Goal: Transaction & Acquisition: Purchase product/service

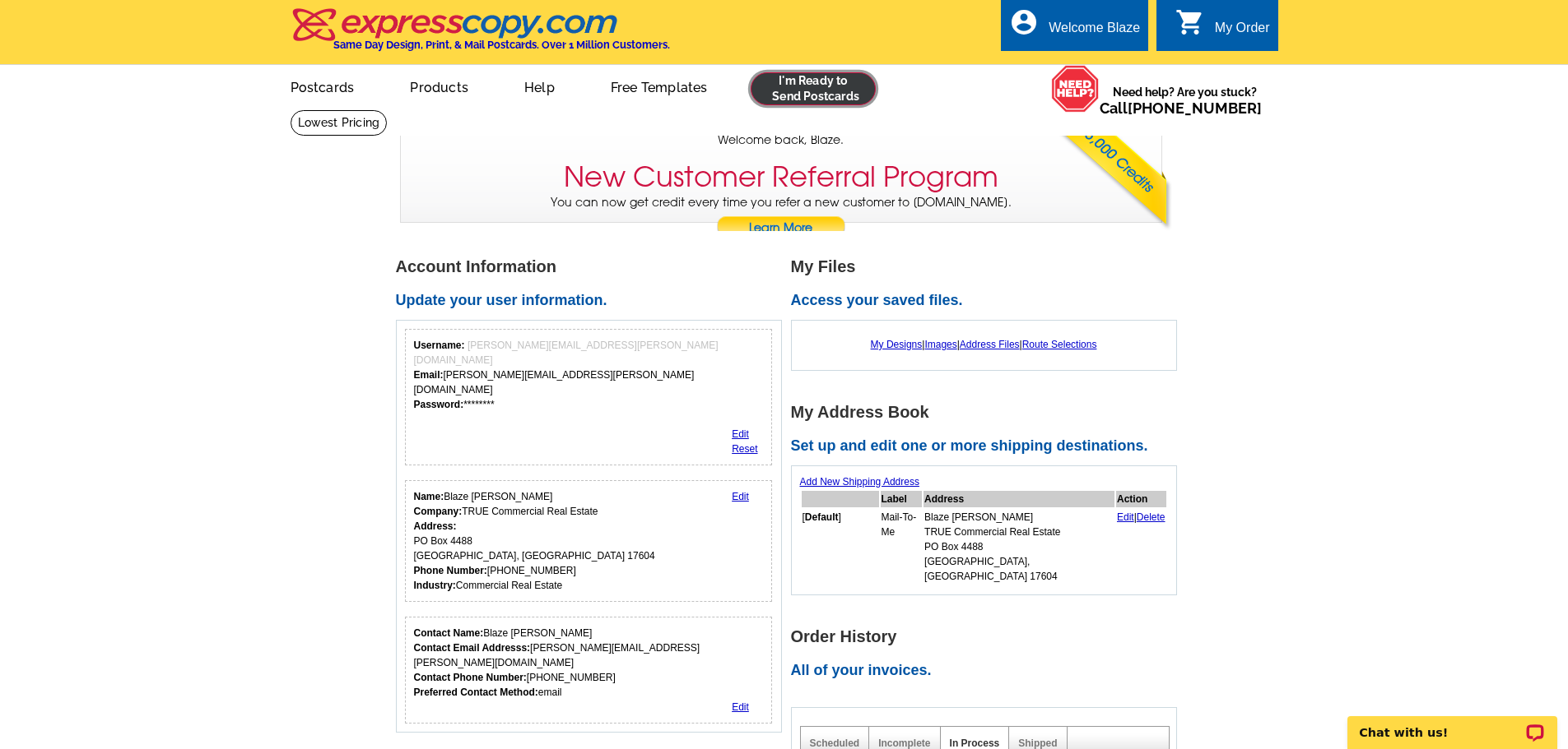
click at [830, 91] on link at bounding box center [813, 89] width 126 height 33
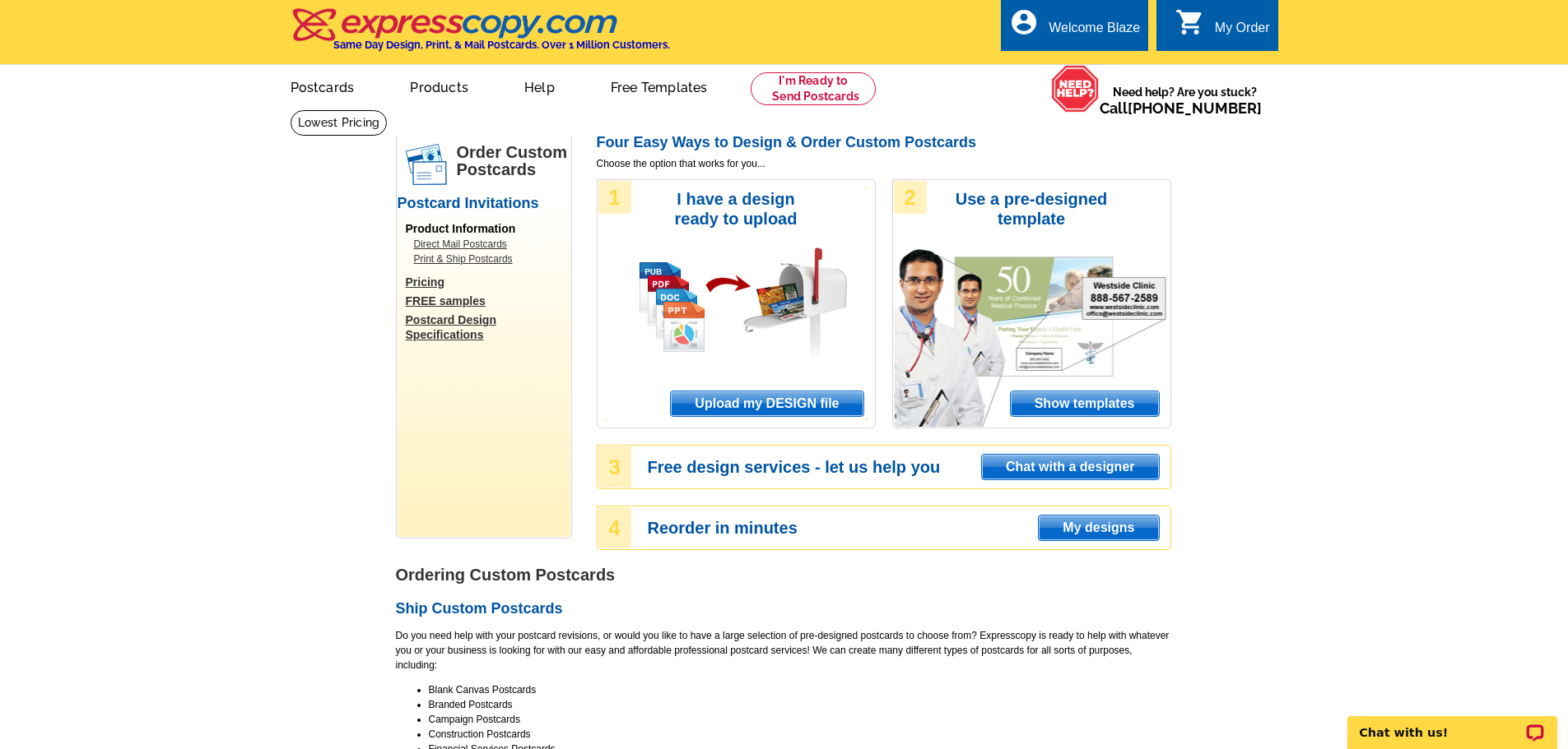
click at [714, 413] on span "Upload my DESIGN file" at bounding box center [766, 404] width 192 height 25
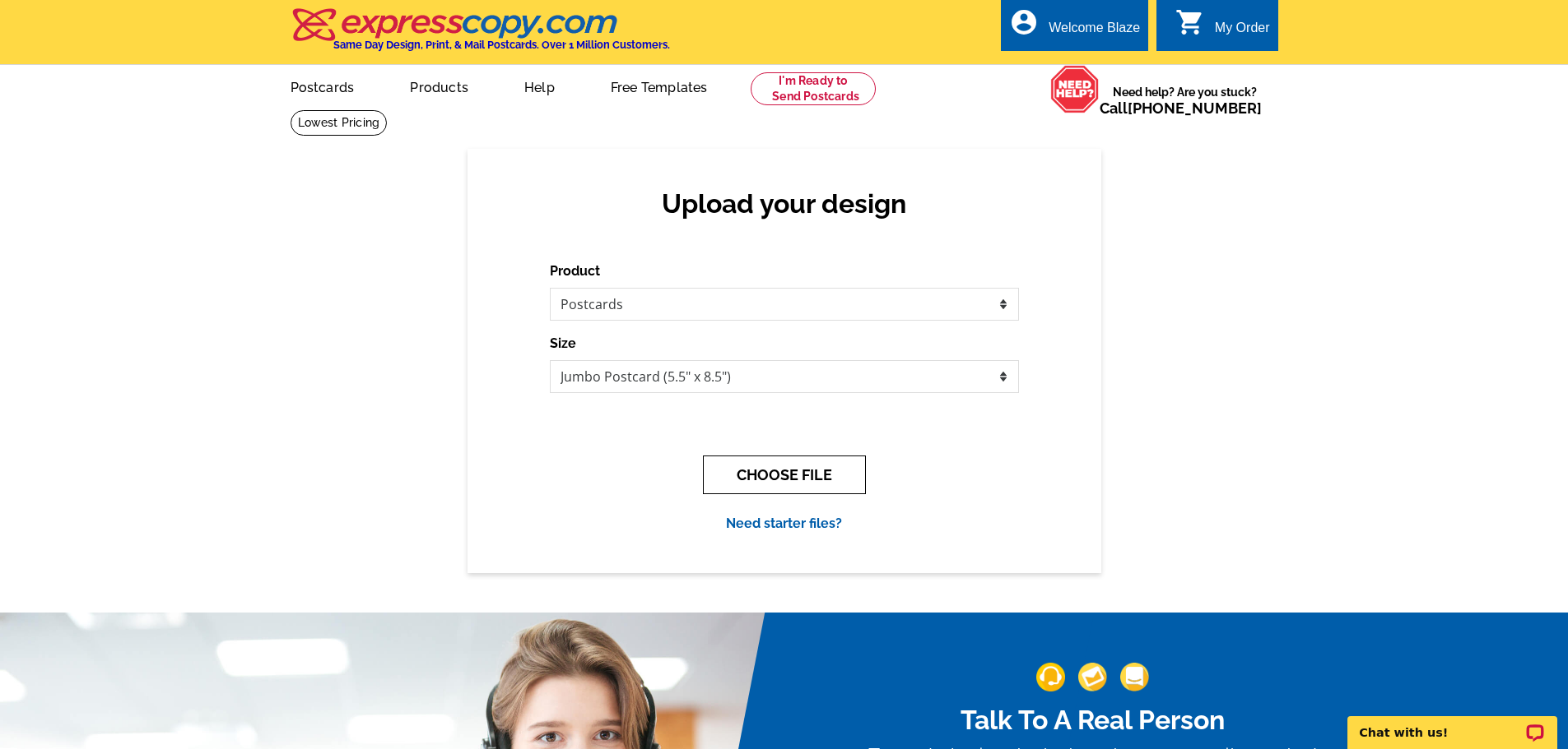
click at [766, 479] on button "CHOOSE FILE" at bounding box center [784, 475] width 163 height 39
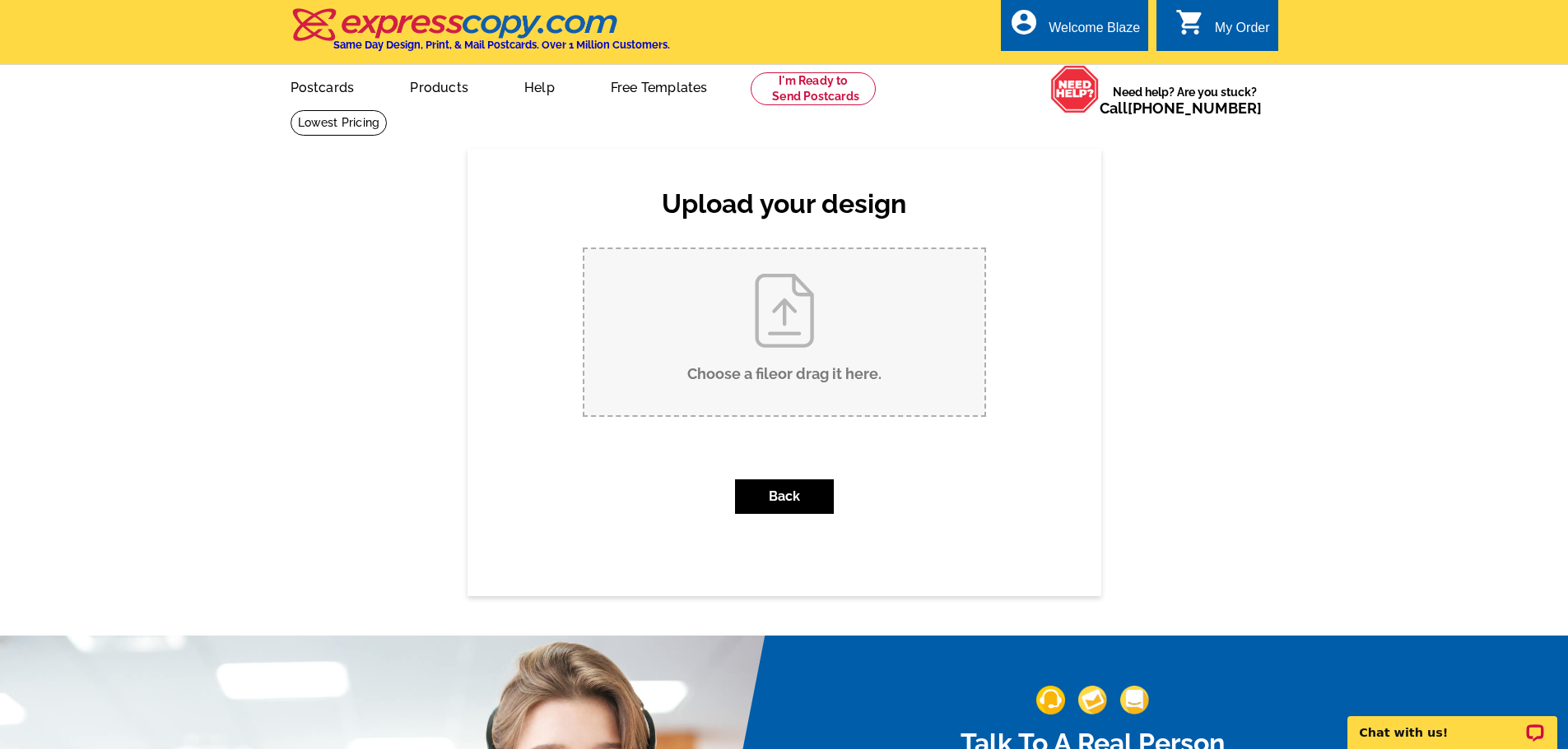
click at [775, 372] on input "Choose a file or drag it here ." at bounding box center [784, 332] width 400 height 166
type input "C:\fakepath\Block Postcard - 4345 W Market St York.pdf"
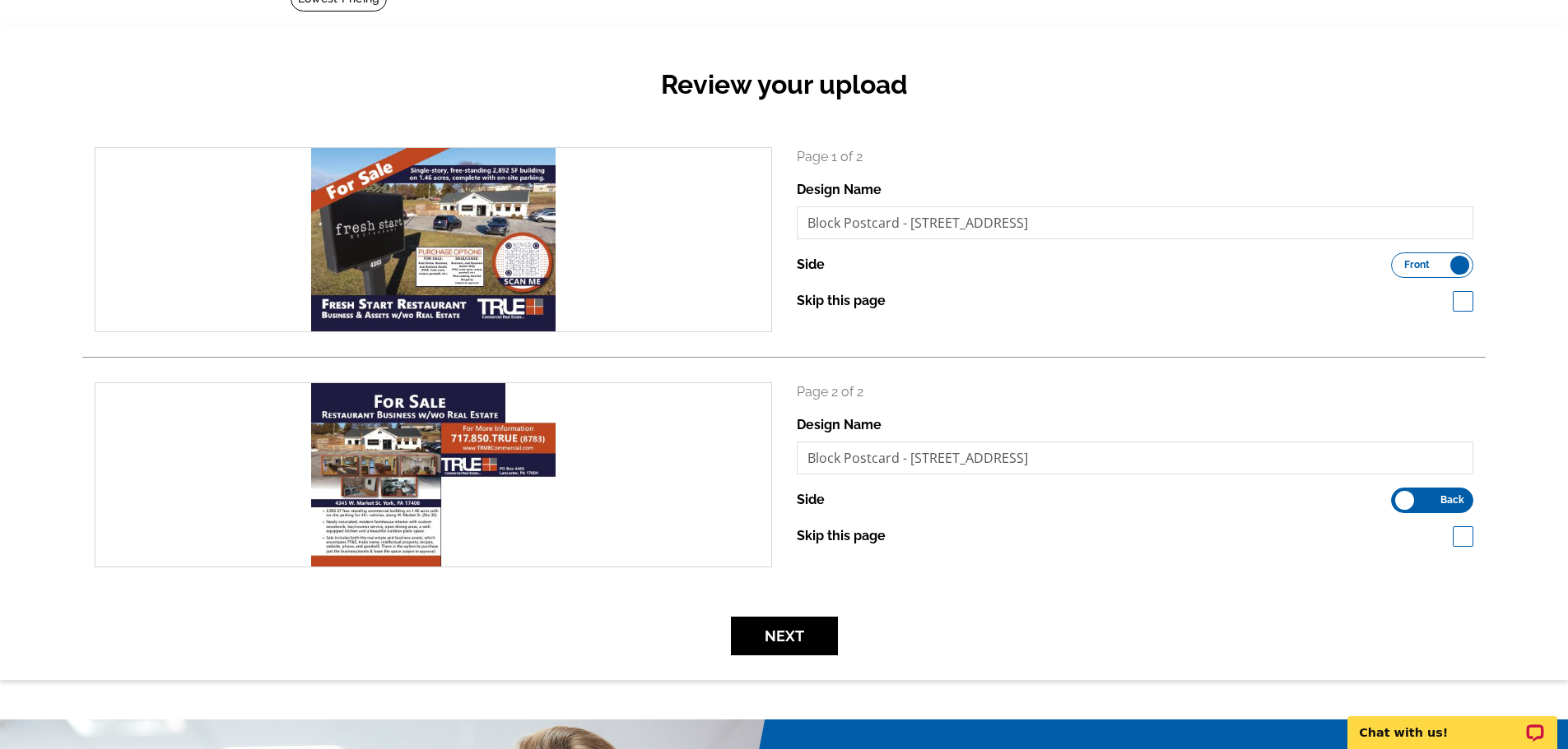
scroll to position [165, 0]
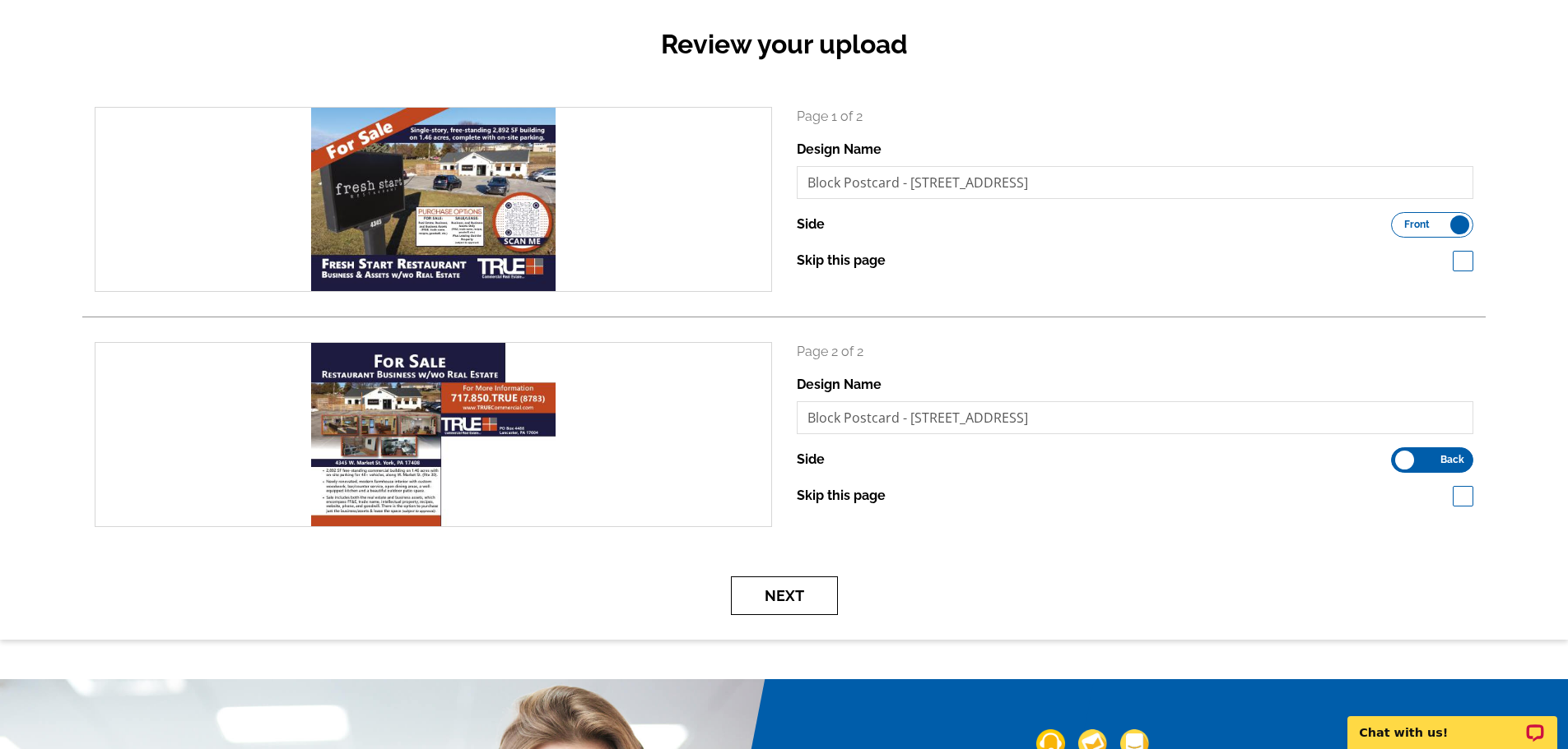
click at [788, 594] on button "Next" at bounding box center [784, 596] width 107 height 39
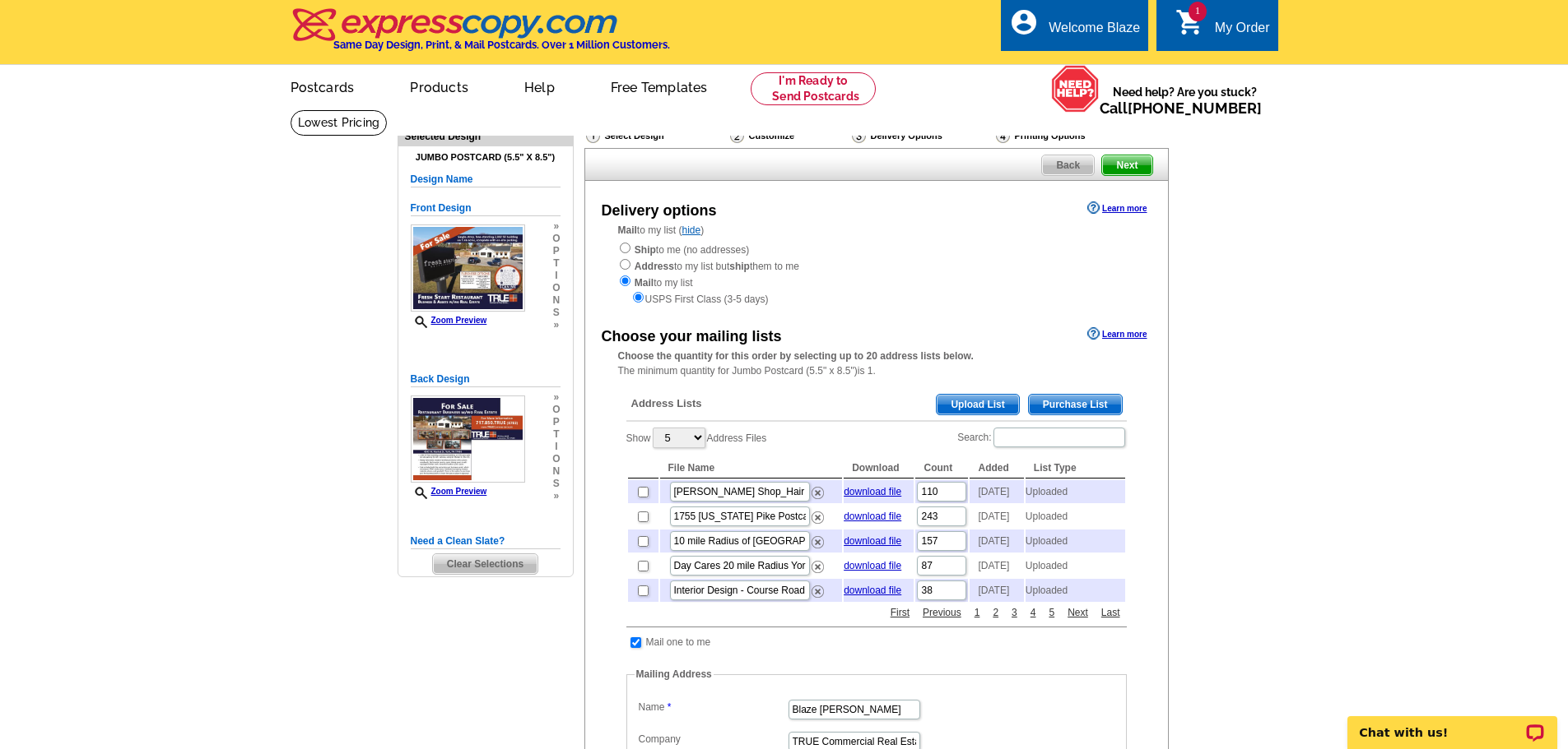
click at [959, 406] on span "Upload List" at bounding box center [978, 404] width 81 height 20
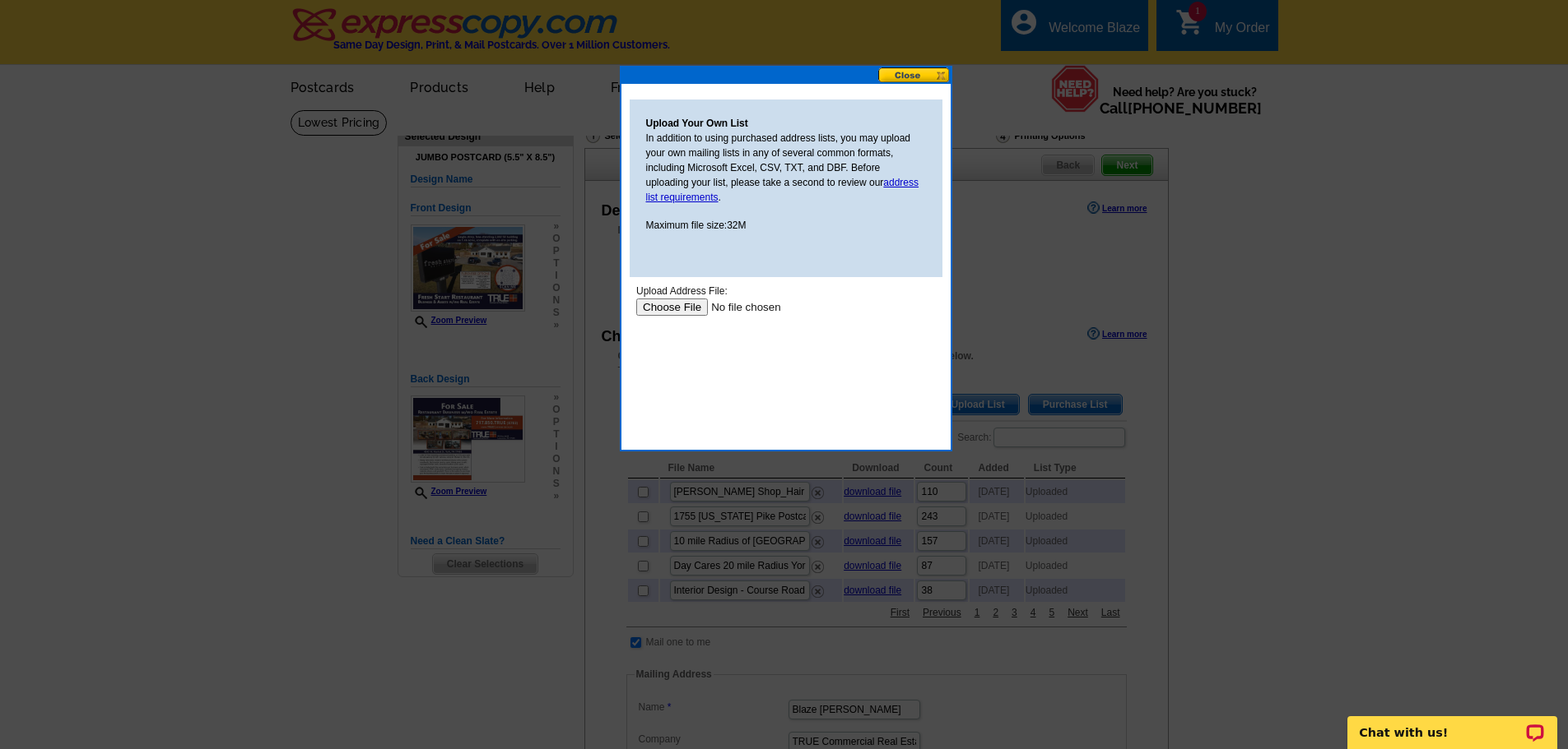
click at [659, 312] on input "file" at bounding box center [739, 307] width 208 height 17
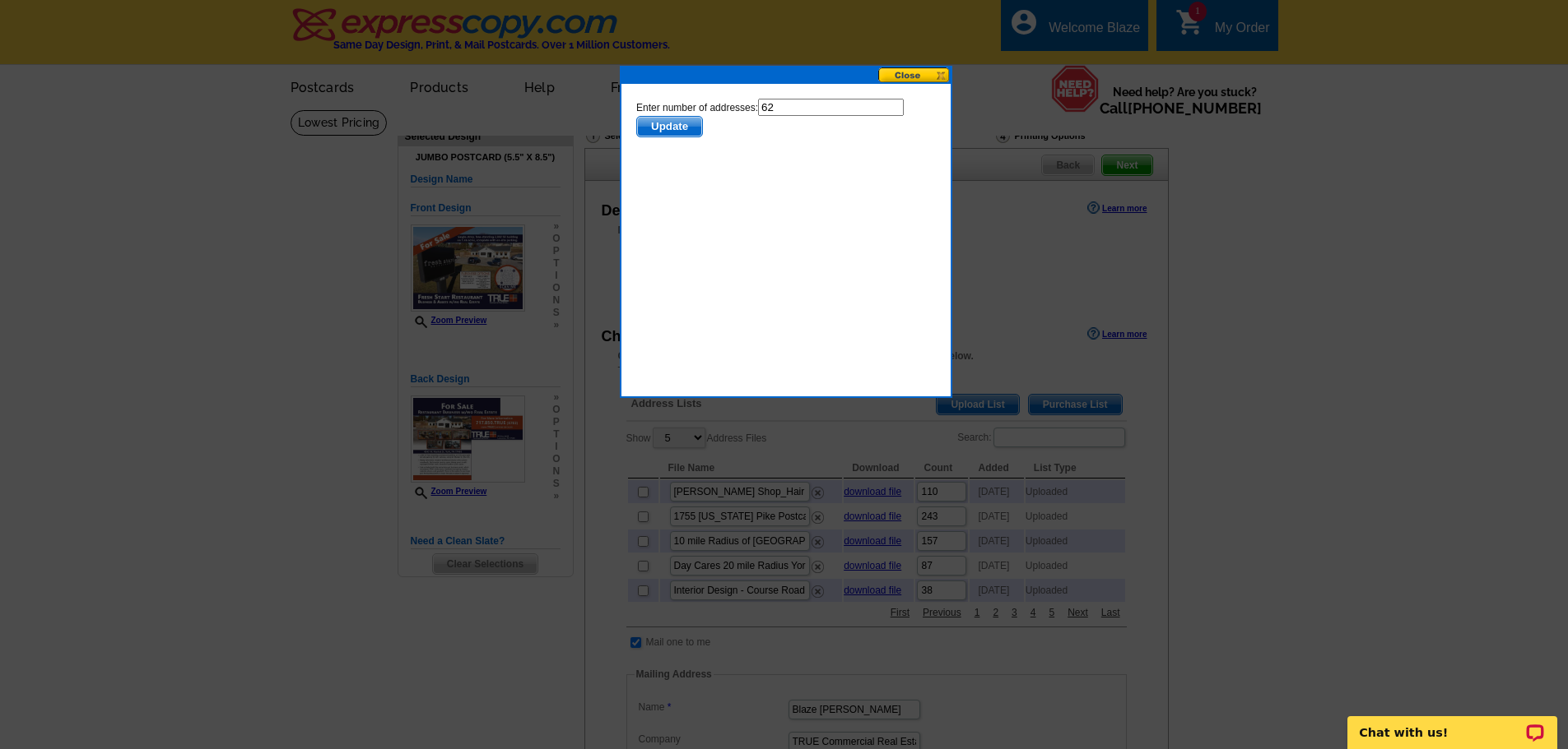
click at [677, 130] on span "Update" at bounding box center [668, 126] width 65 height 20
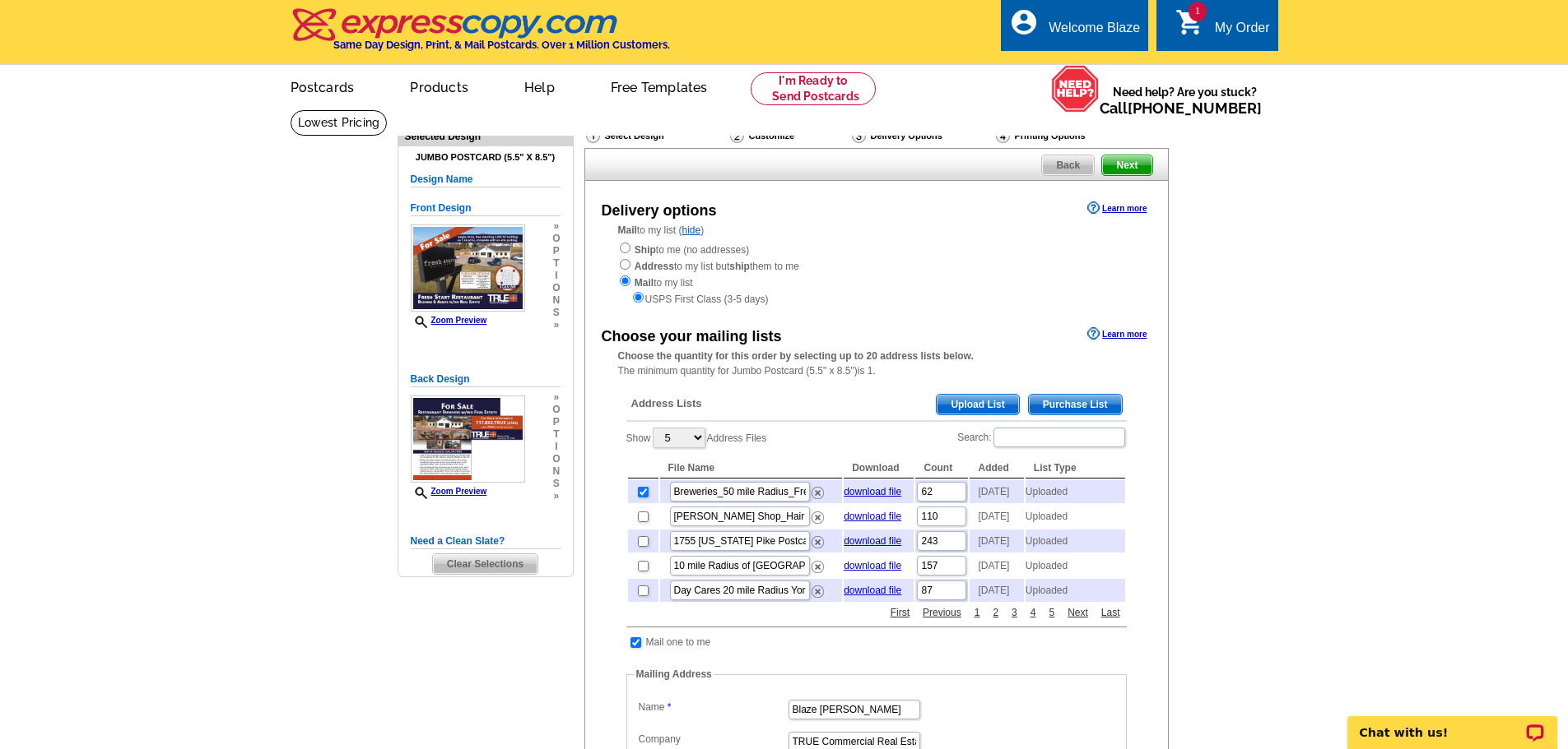
click at [993, 405] on span "Upload List" at bounding box center [978, 404] width 81 height 20
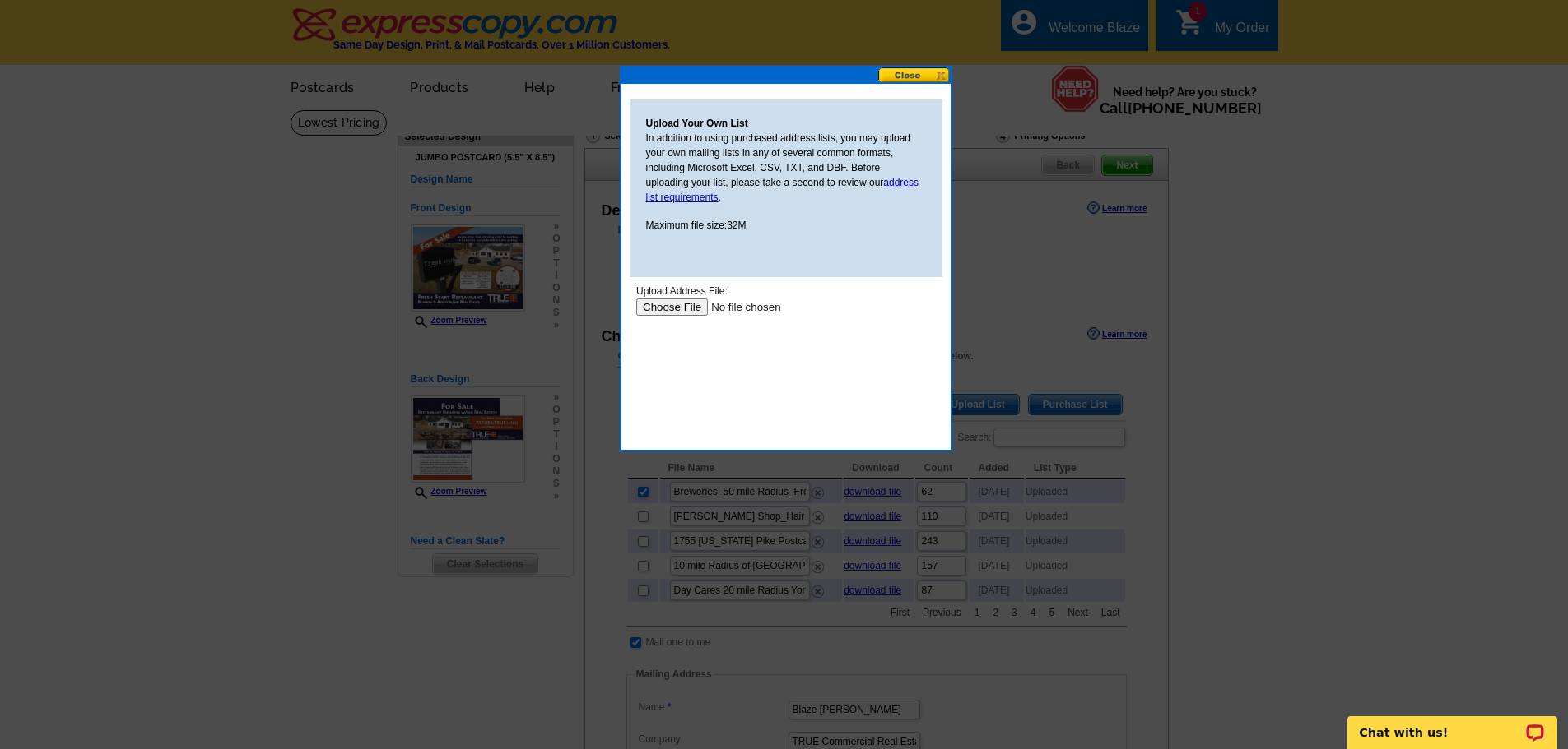
click at [663, 304] on input "file" at bounding box center [739, 307] width 208 height 17
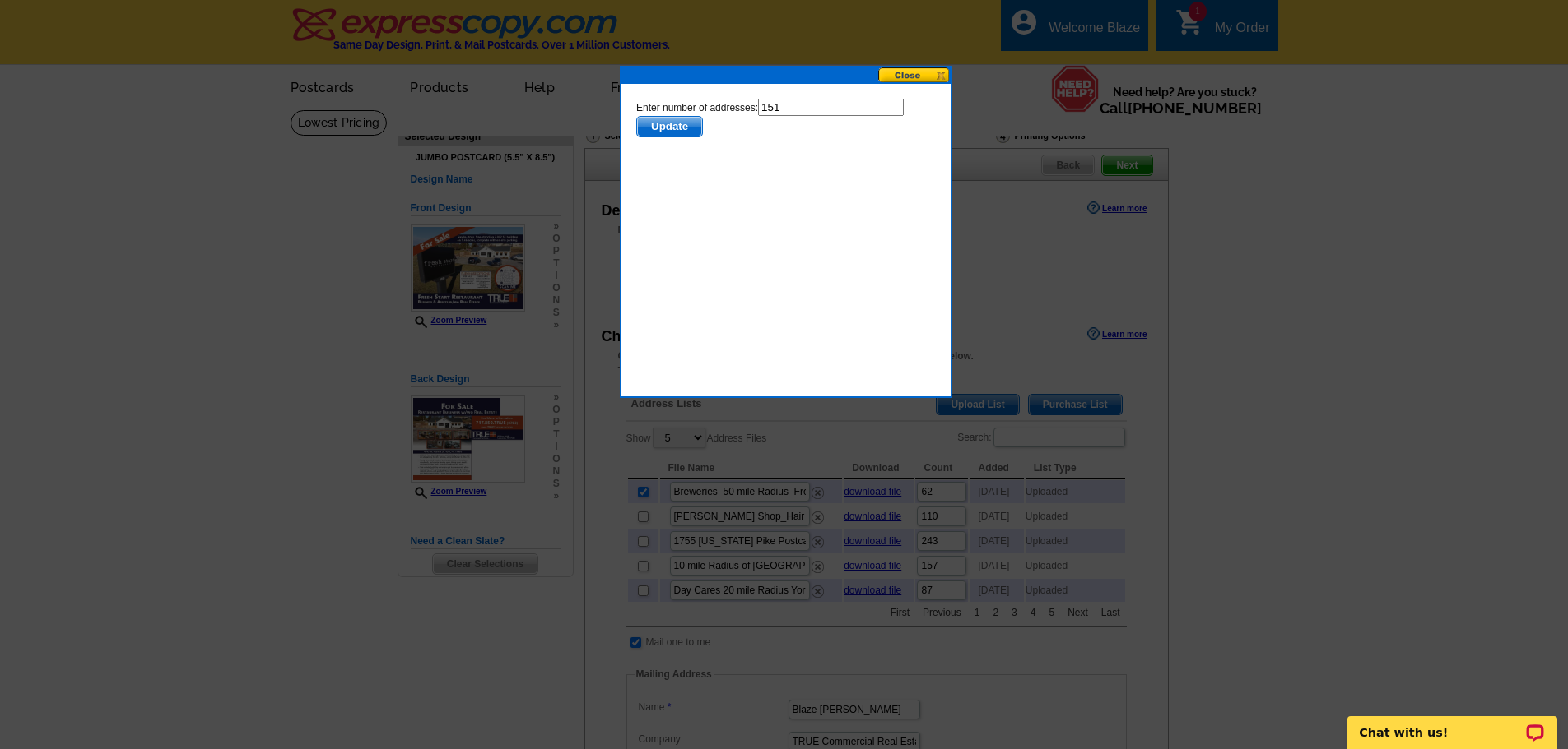
click at [659, 127] on span "Update" at bounding box center [668, 126] width 65 height 20
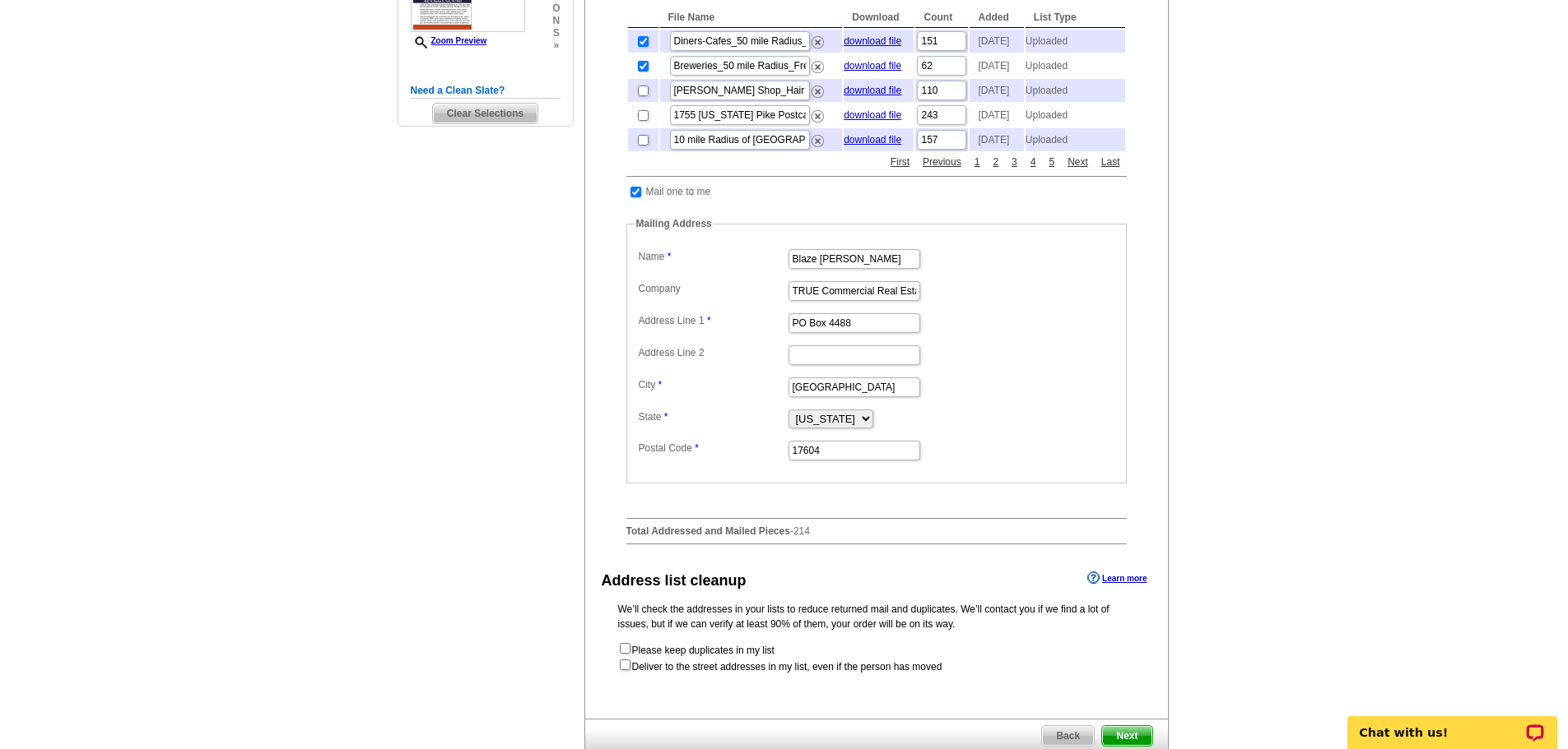
scroll to position [494, 0]
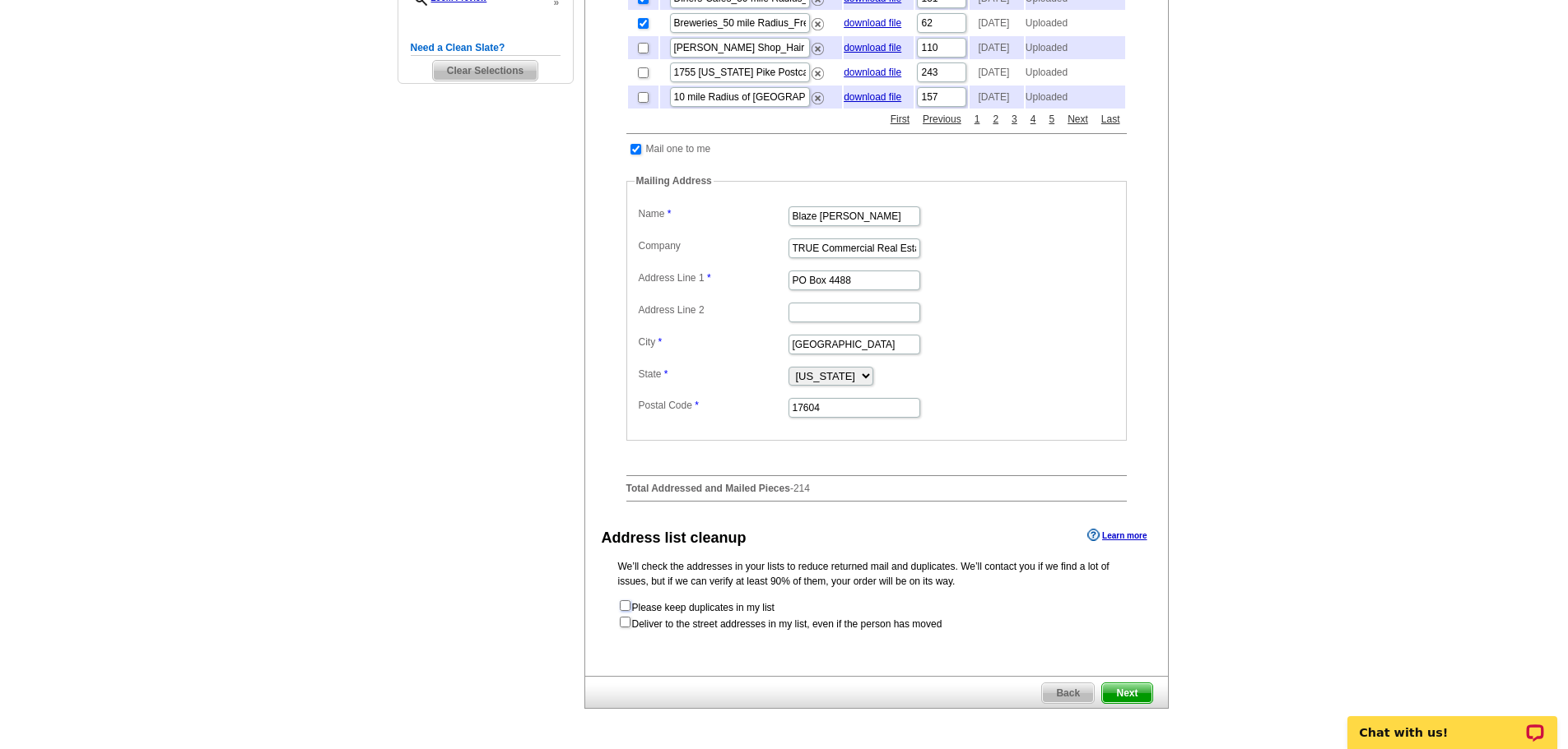
click at [623, 611] on input "checkbox" at bounding box center [625, 605] width 10 height 10
checkbox input "true"
click at [624, 628] on input "checkbox" at bounding box center [625, 621] width 10 height 10
checkbox input "true"
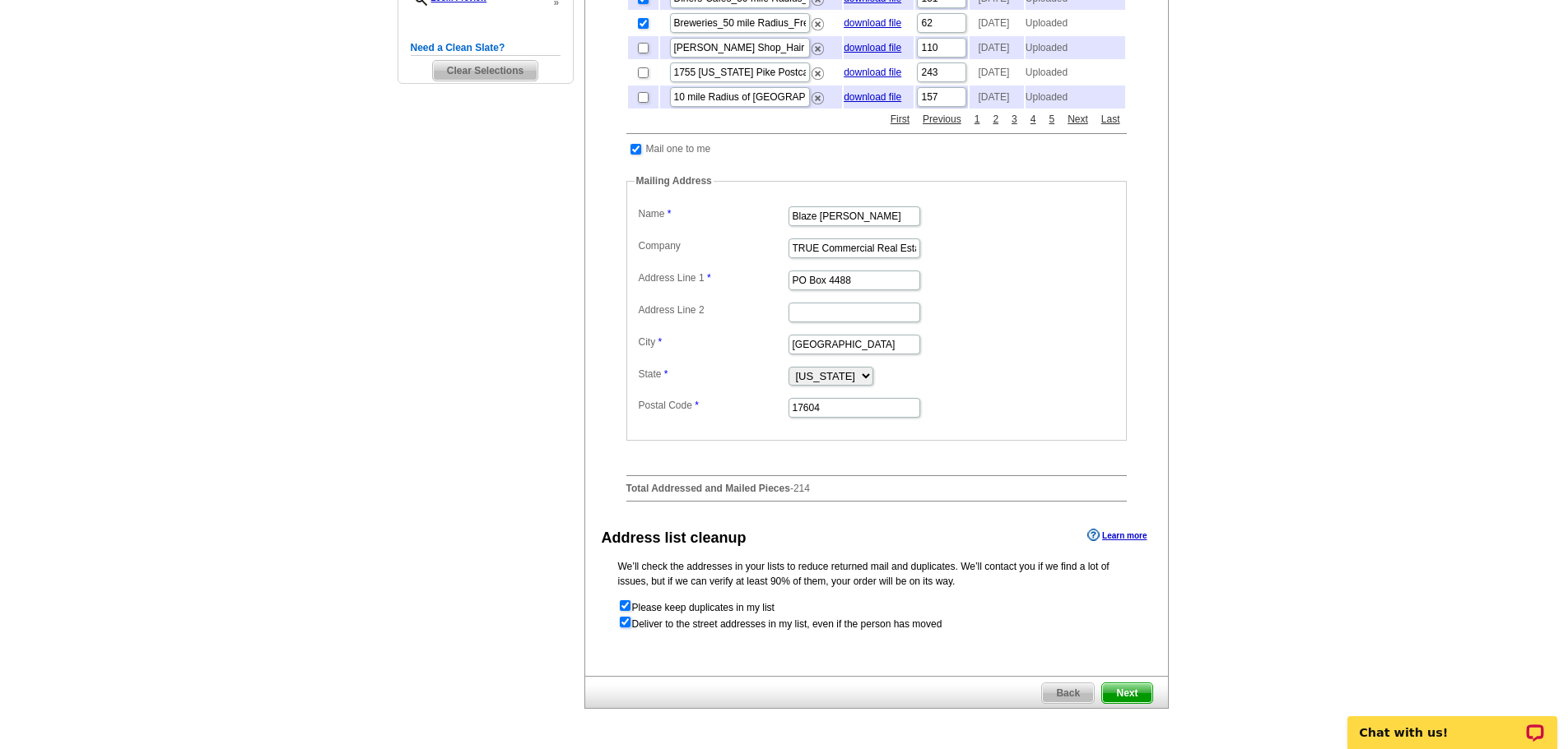
radio input "true"
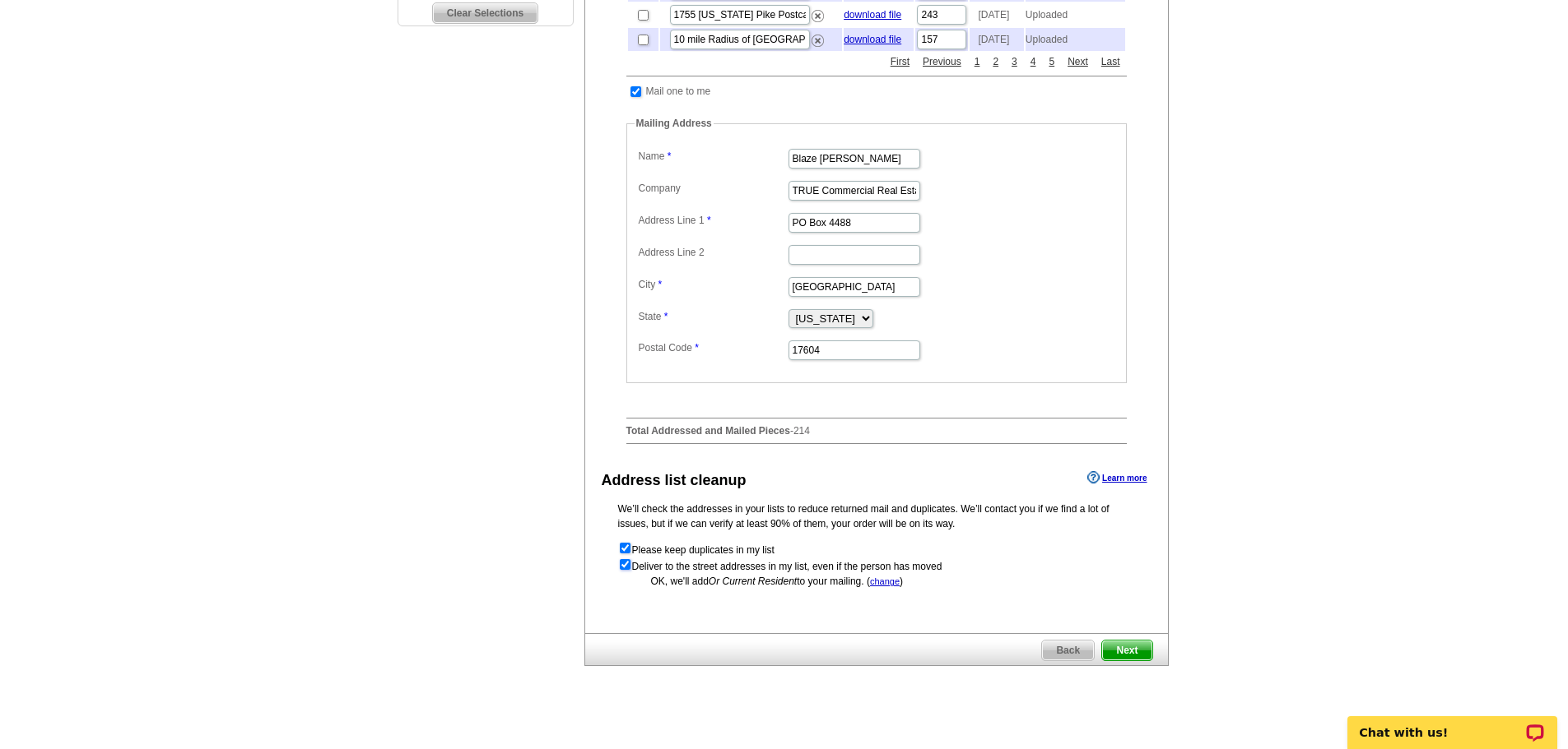
scroll to position [576, 0]
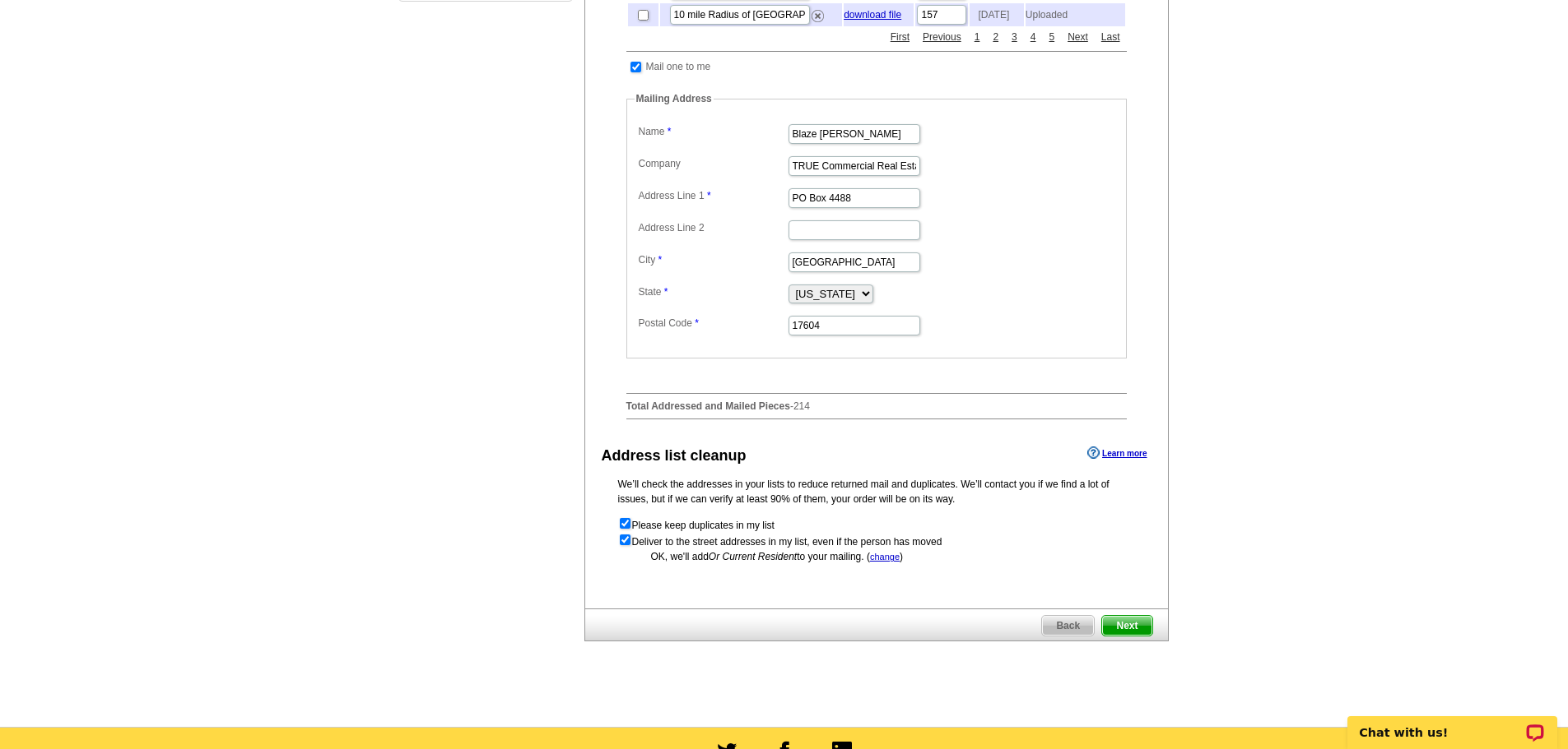
click at [1134, 636] on span "Next" at bounding box center [1126, 625] width 49 height 20
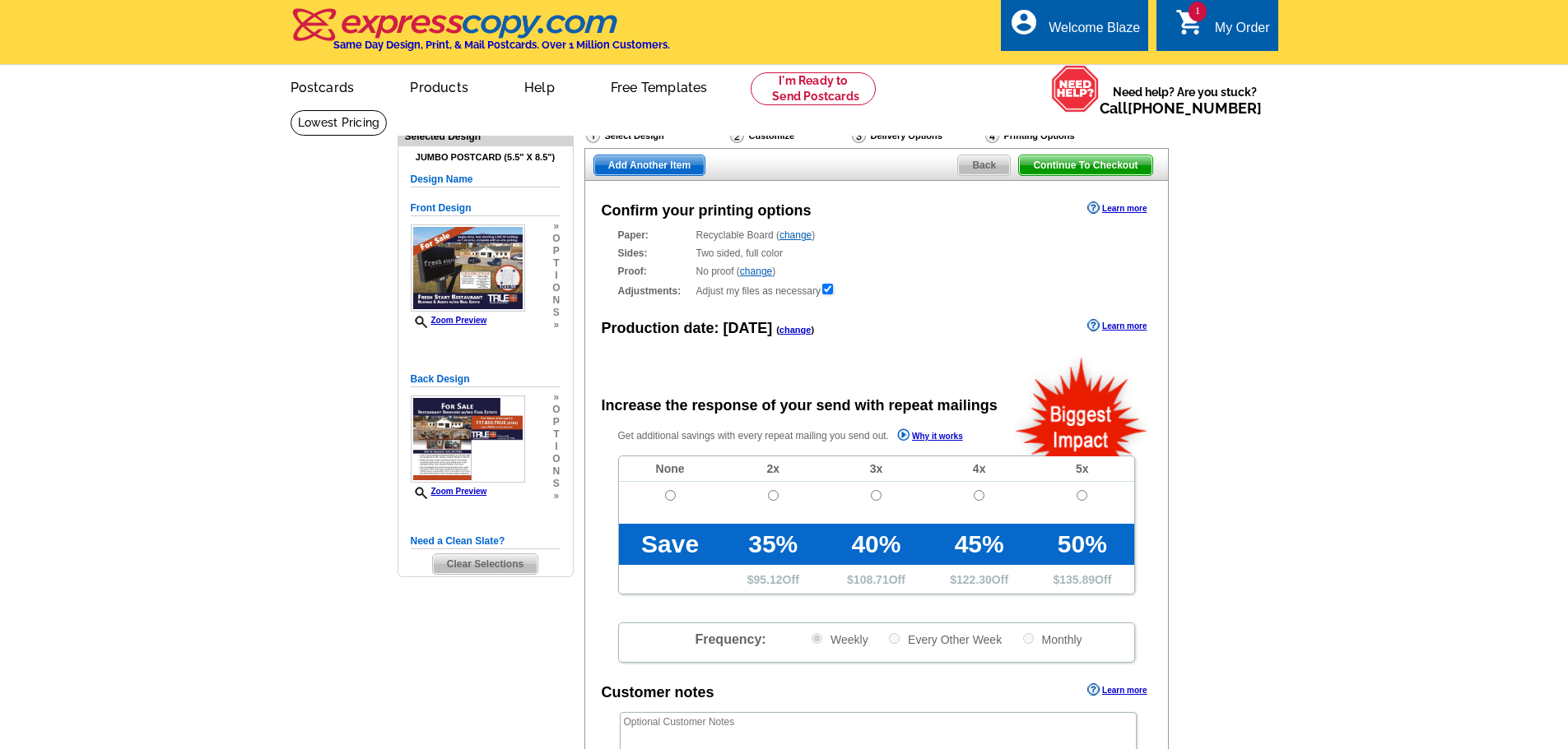
radio input "false"
click at [675, 501] on input "radio" at bounding box center [670, 495] width 10 height 10
radio input "true"
drag, startPoint x: 723, startPoint y: 632, endPoint x: 701, endPoint y: 634, distance: 22.1
drag, startPoint x: 701, startPoint y: 634, endPoint x: 1243, endPoint y: 543, distance: 549.6
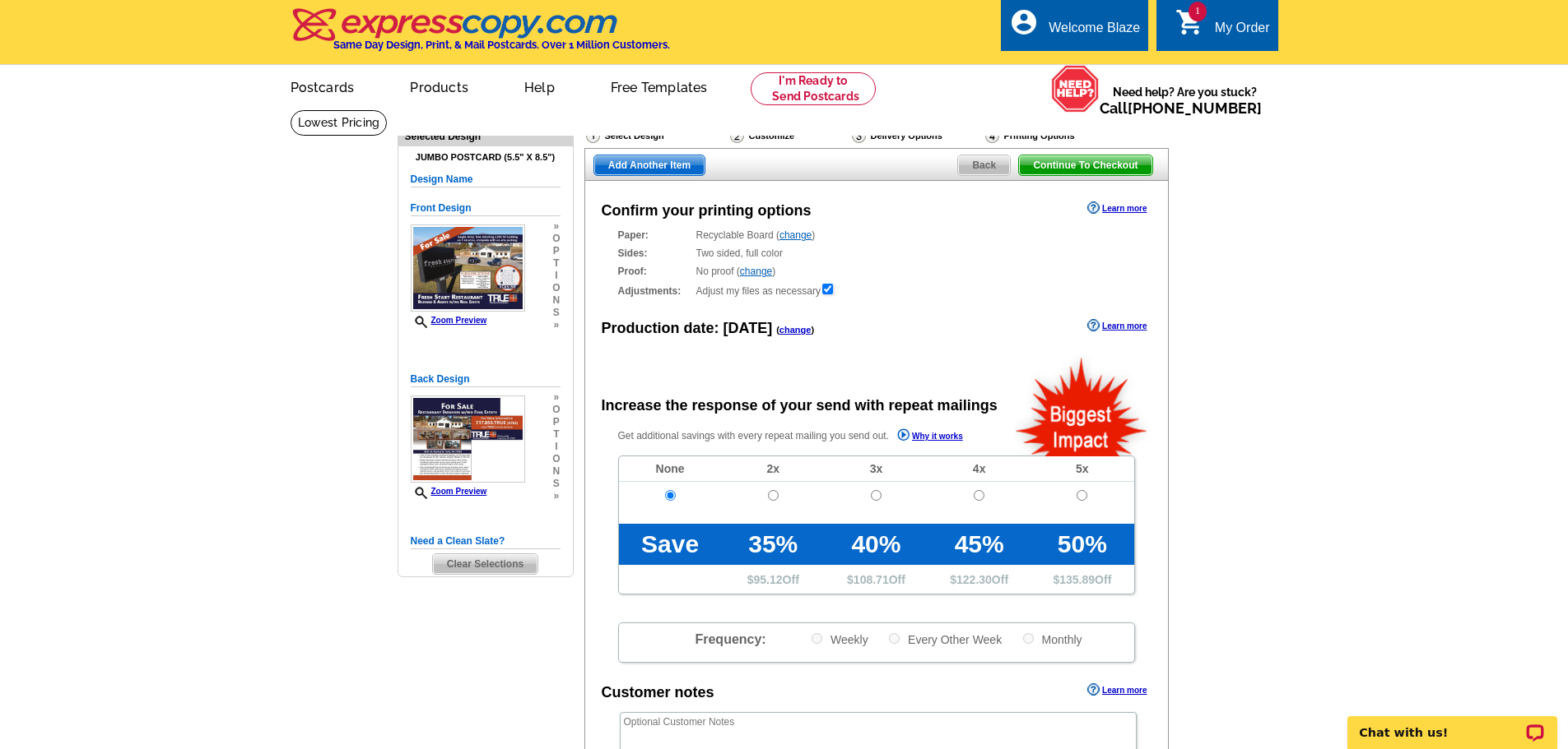
click at [1243, 543] on main "Need Help? call [PHONE_NUMBER], chat with support, or have our designers make s…" at bounding box center [784, 556] width 1568 height 894
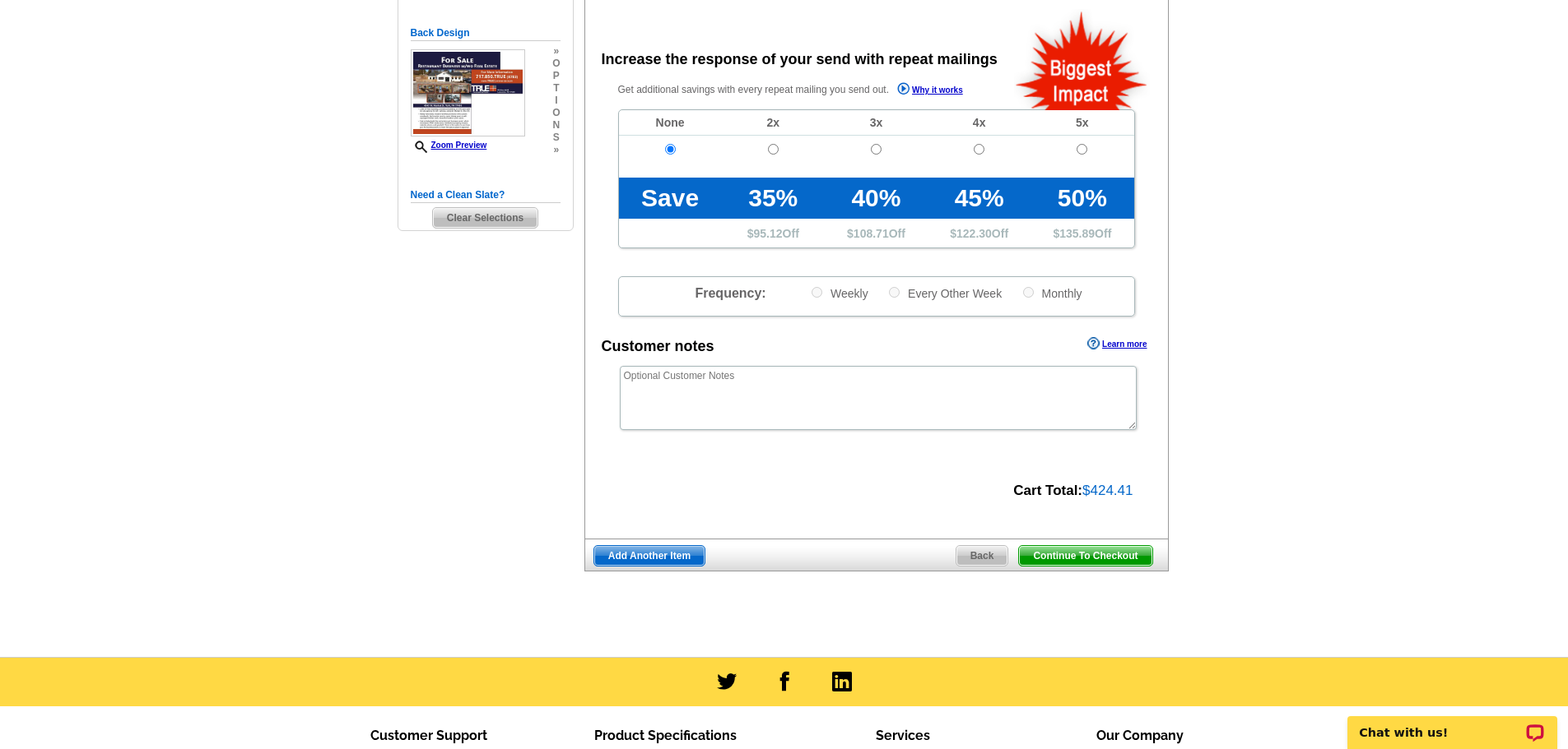
scroll to position [411, 0]
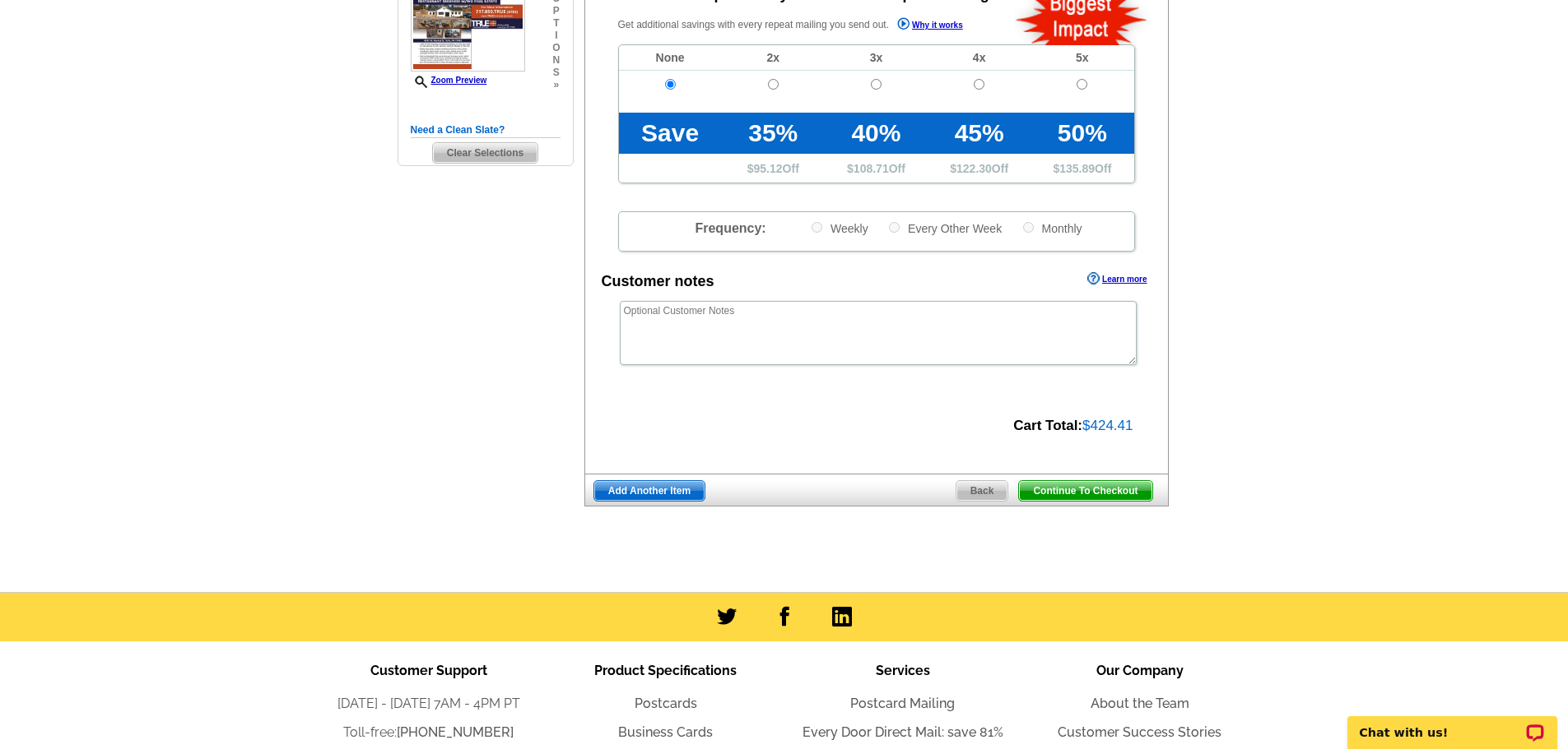
click at [1078, 498] on span "Continue To Checkout" at bounding box center [1085, 491] width 132 height 20
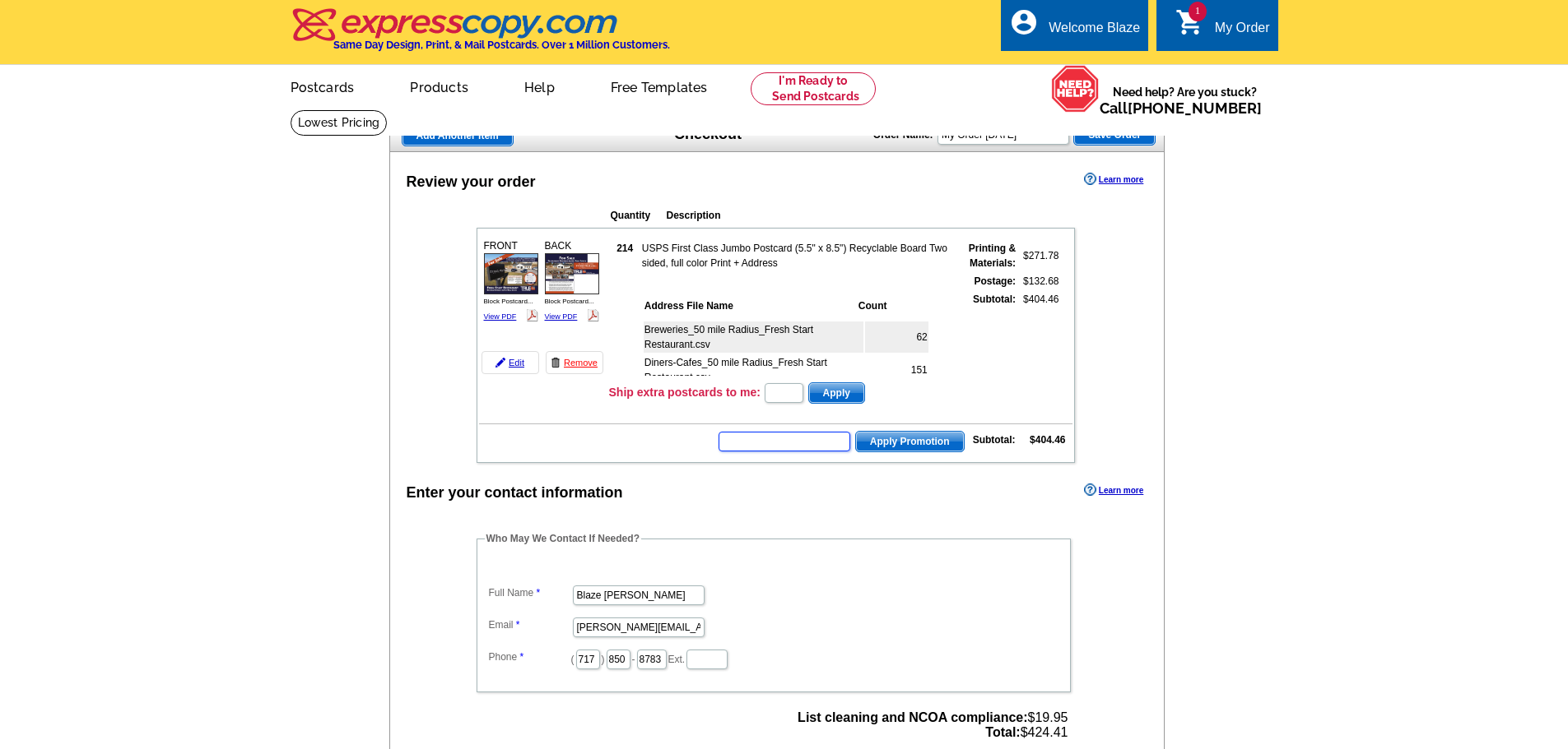
click at [792, 438] on input "text" at bounding box center [784, 442] width 132 height 20
click at [799, 392] on input "text" at bounding box center [784, 392] width 39 height 20
click at [501, 133] on span "Add Another Item" at bounding box center [457, 135] width 111 height 20
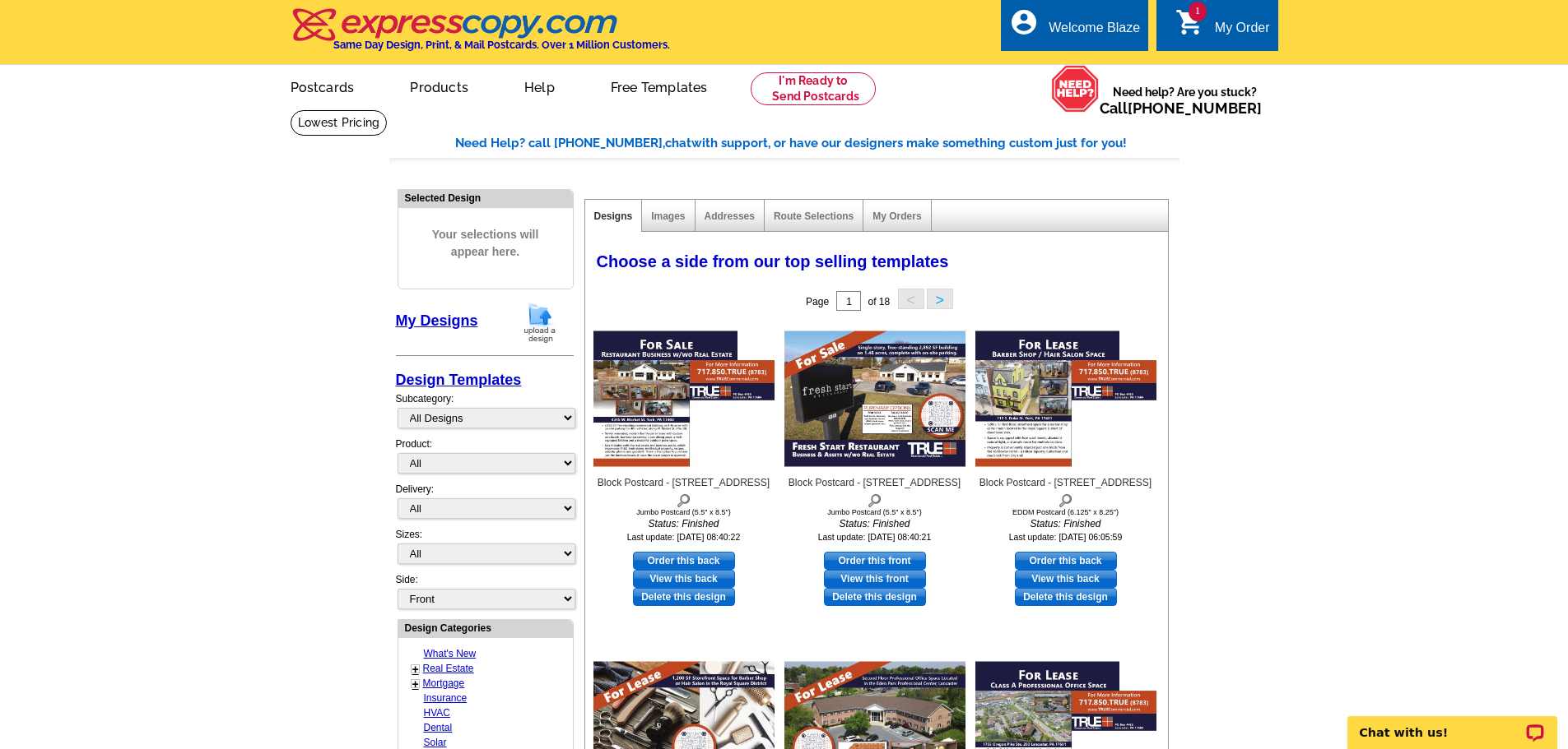
click at [1230, 36] on div "My Order" at bounding box center [1242, 32] width 55 height 23
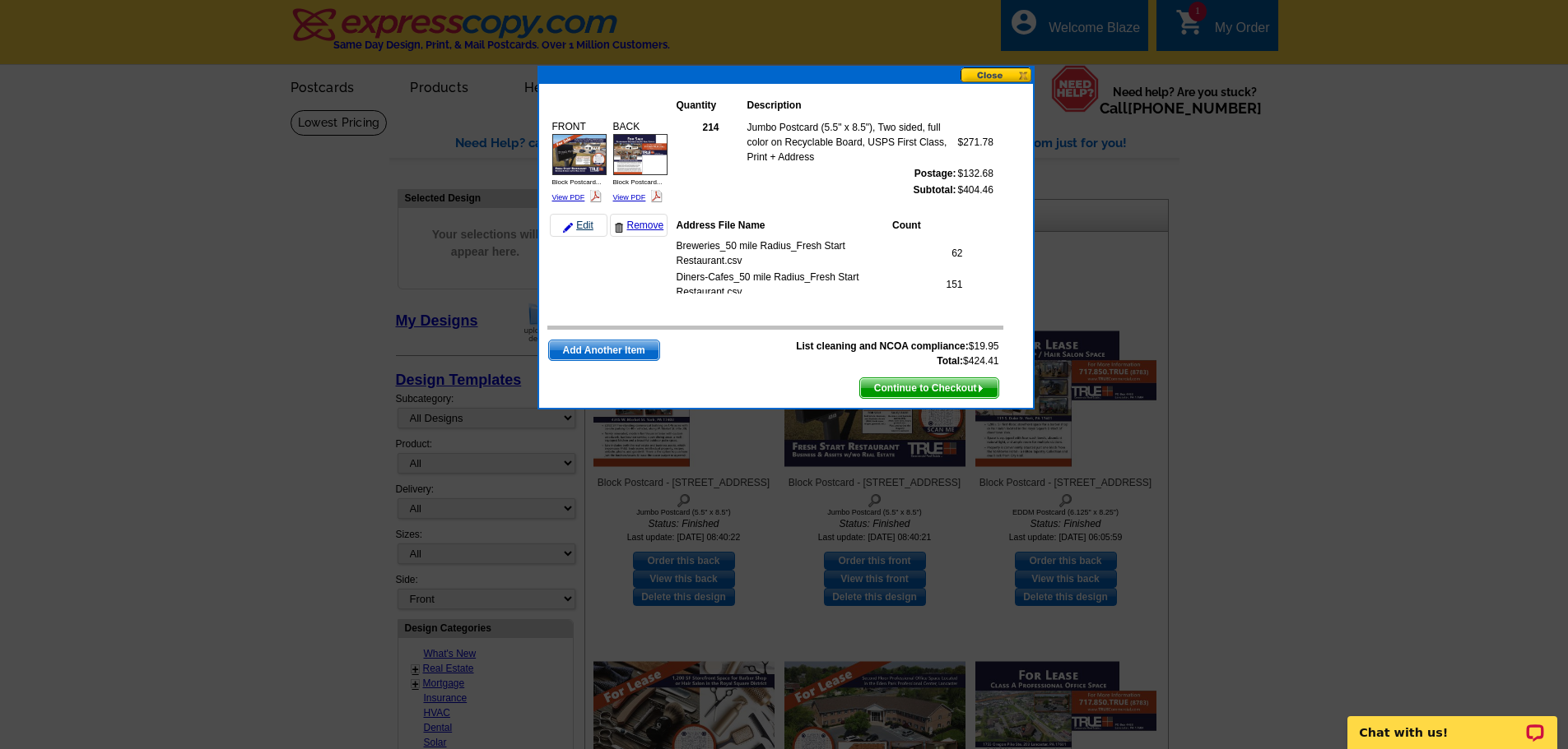
click at [582, 230] on link "Edit" at bounding box center [578, 225] width 58 height 23
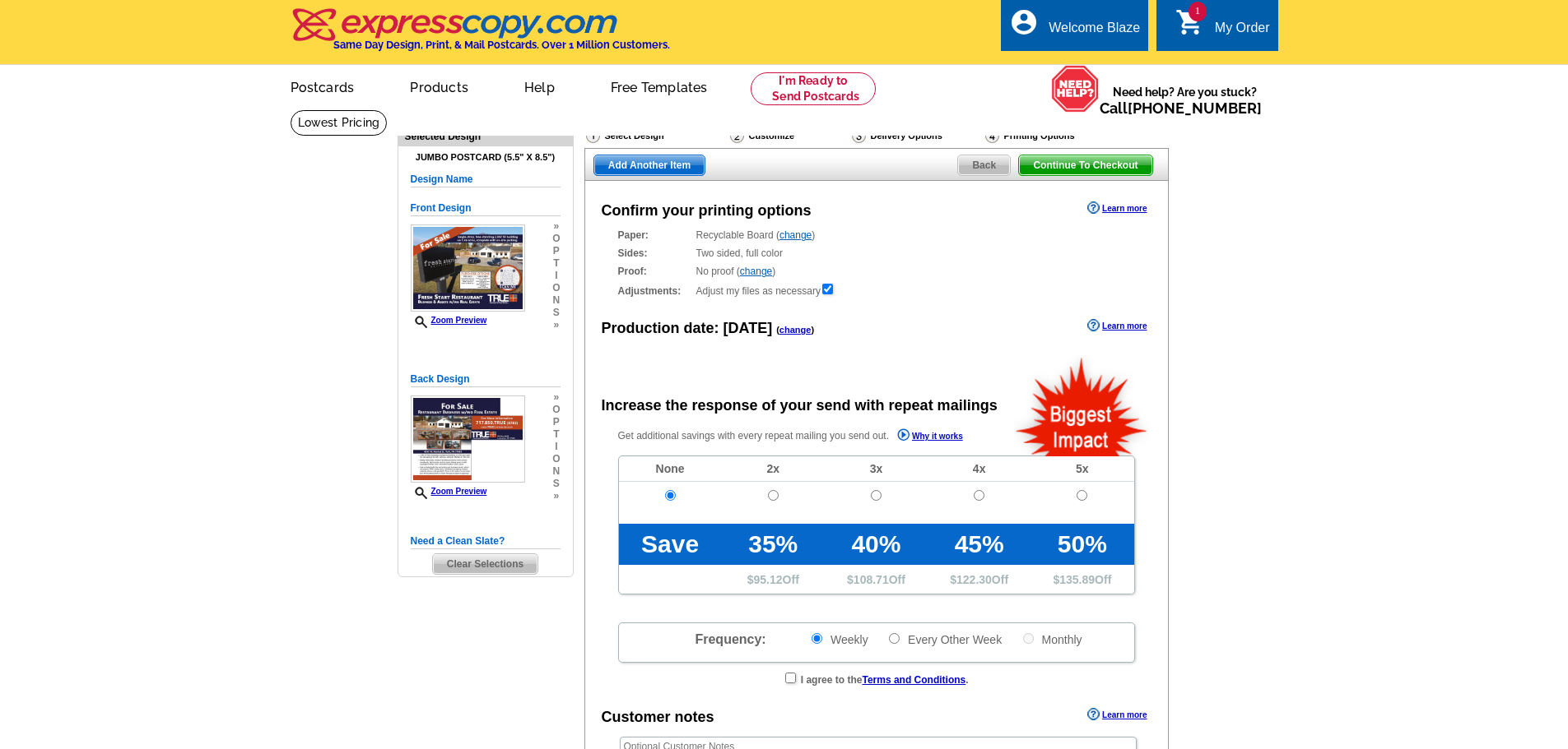
radio input "false"
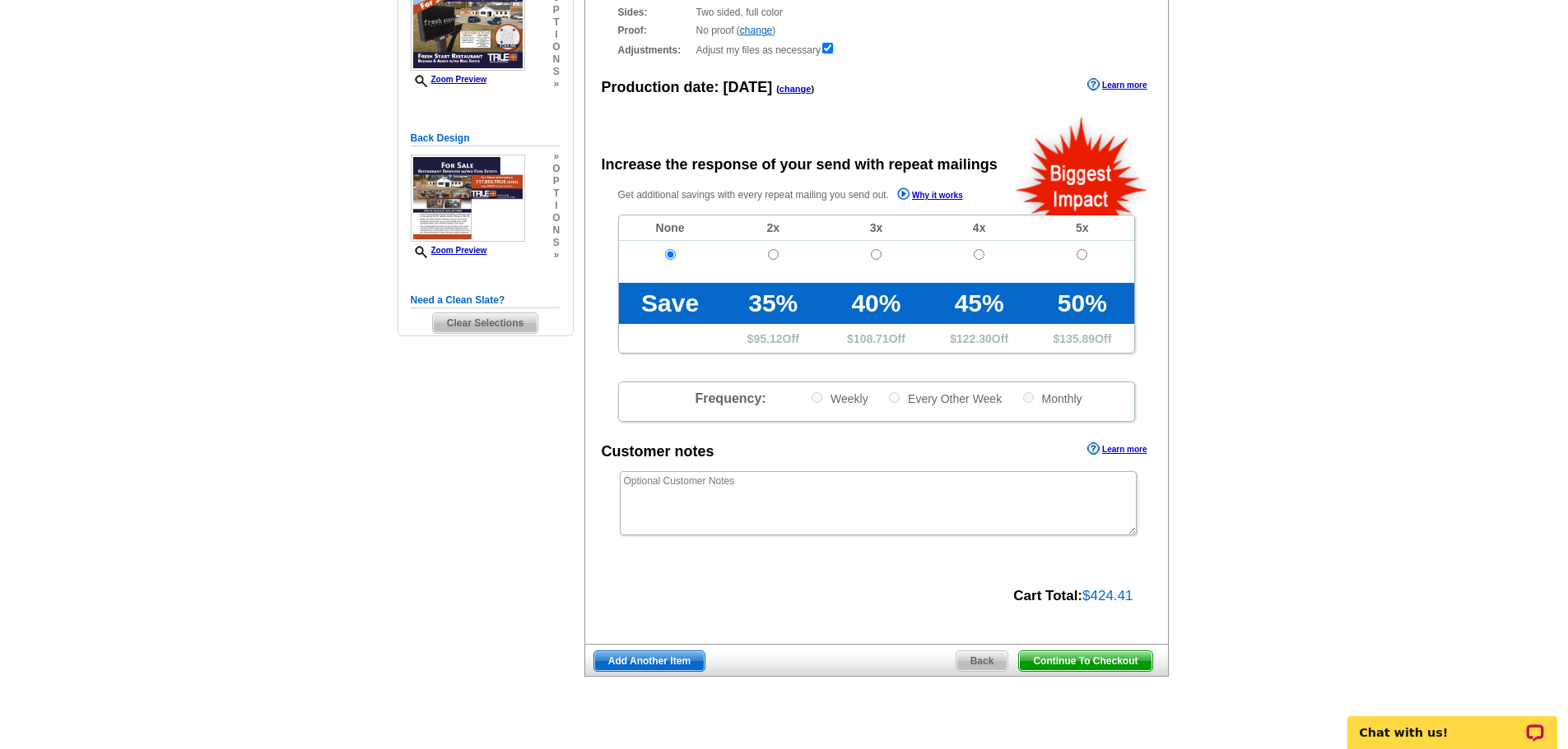
scroll to position [247, 0]
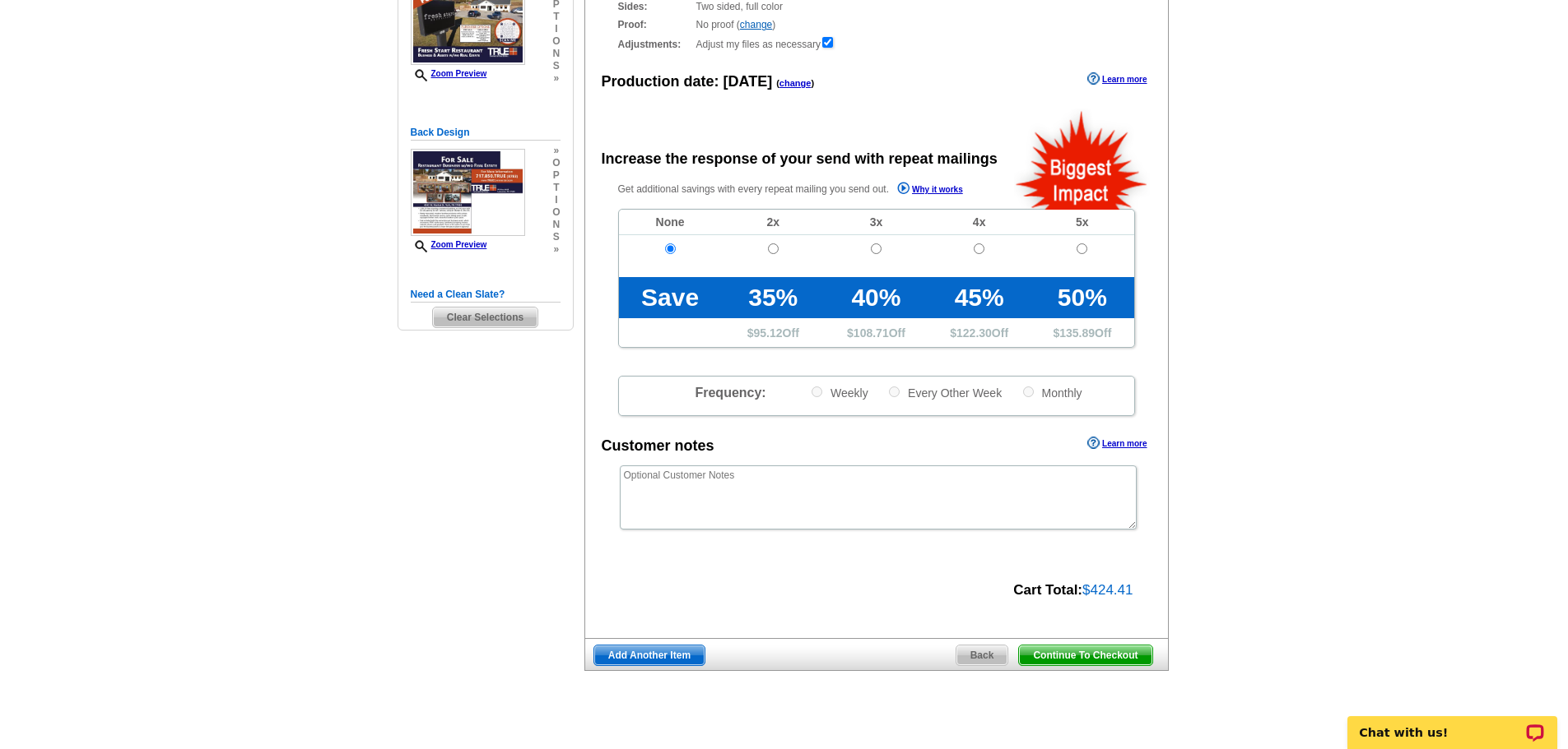
click at [993, 660] on span "Back" at bounding box center [981, 655] width 52 height 20
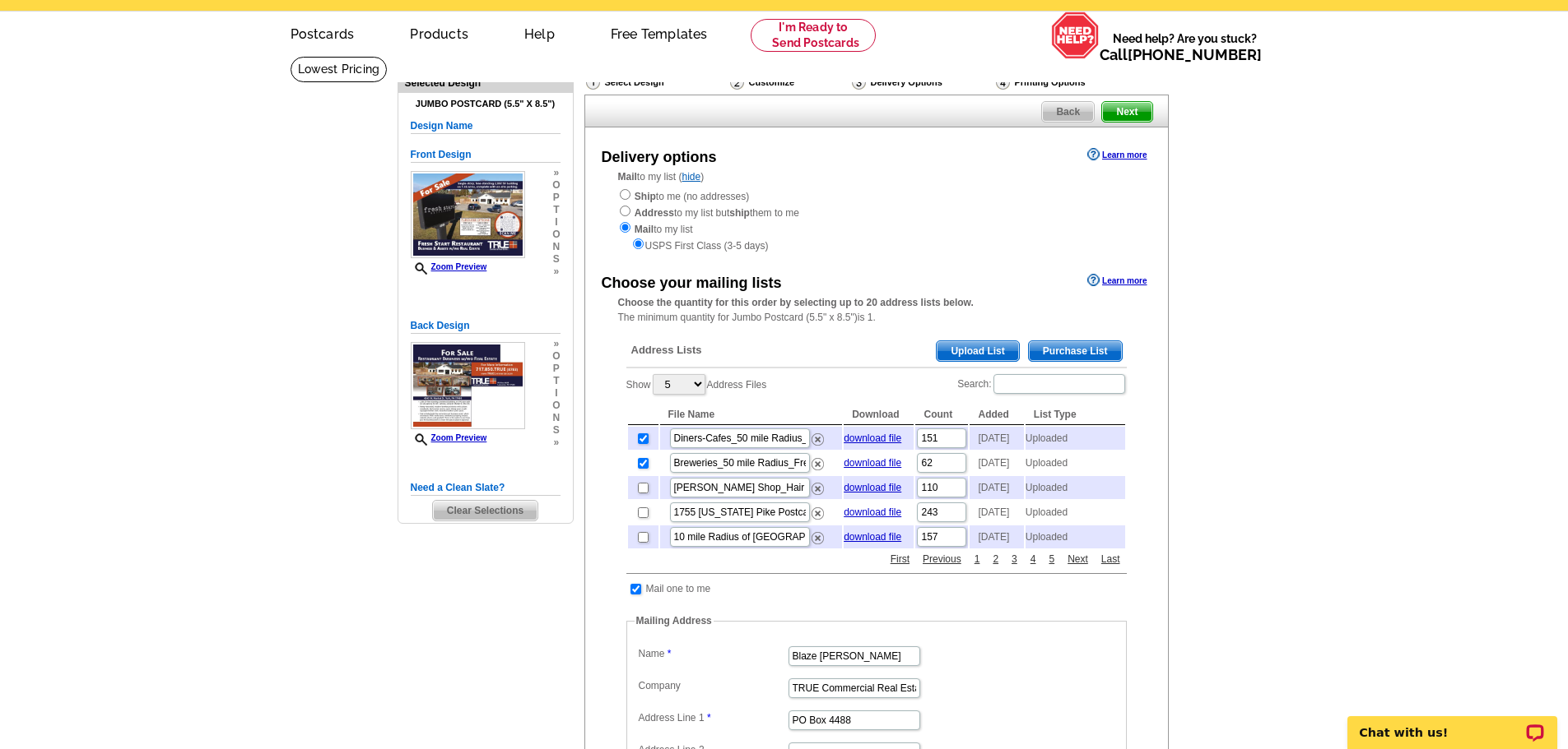
scroll to position [82, 0]
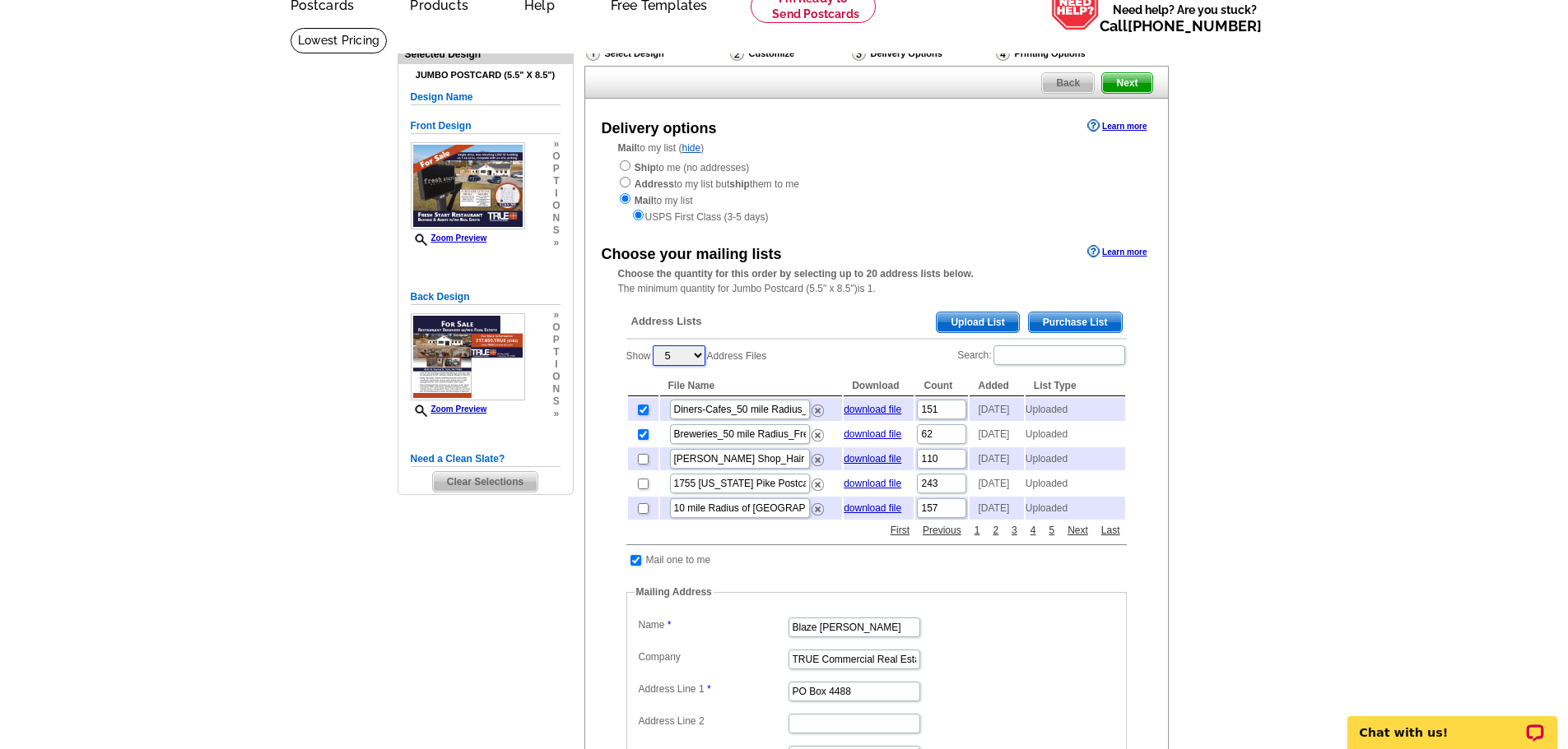
click at [697, 357] on select "5 10 25 50 100" at bounding box center [679, 356] width 53 height 21
click at [654, 347] on select "5 10 25 50 100" at bounding box center [679, 356] width 53 height 21
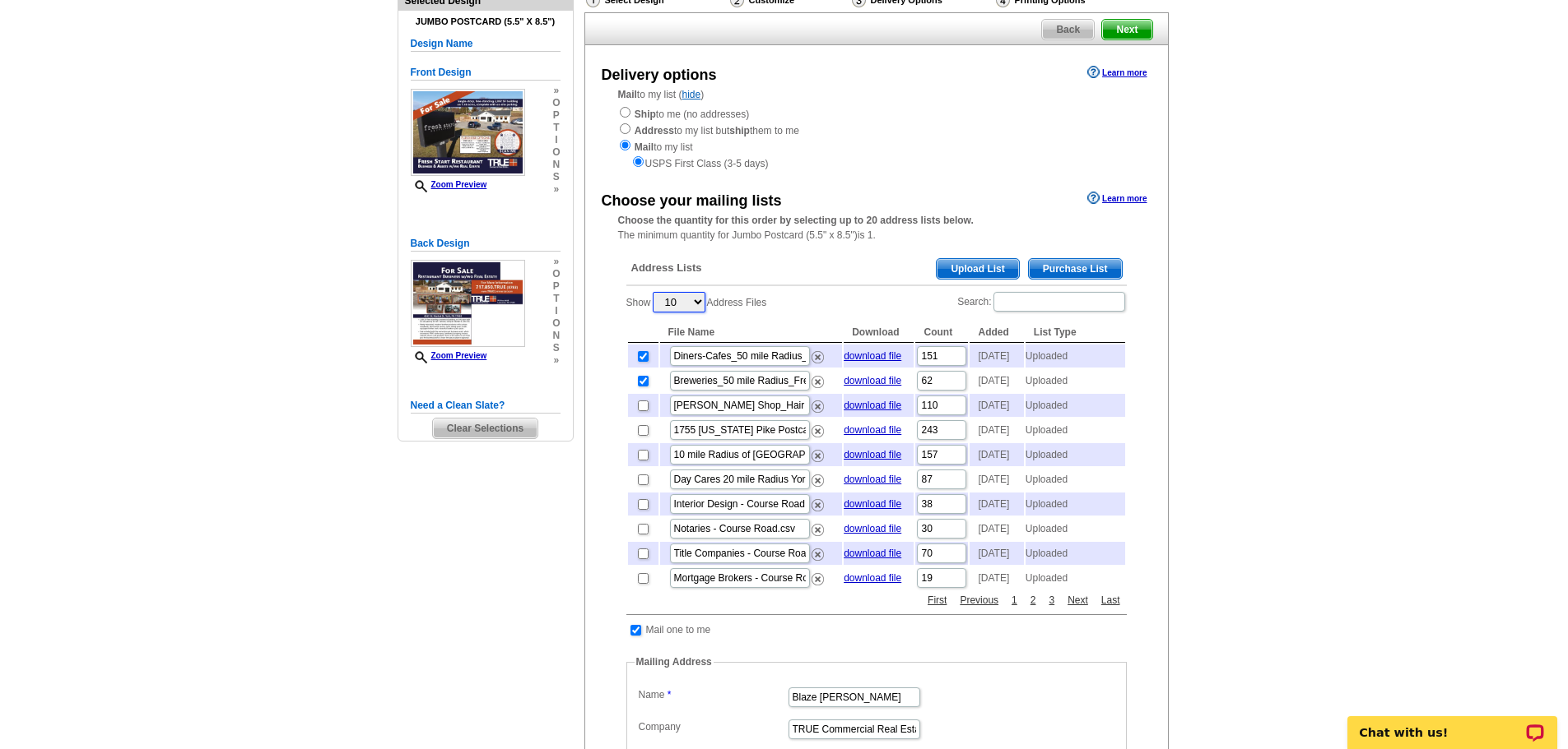
scroll to position [165, 0]
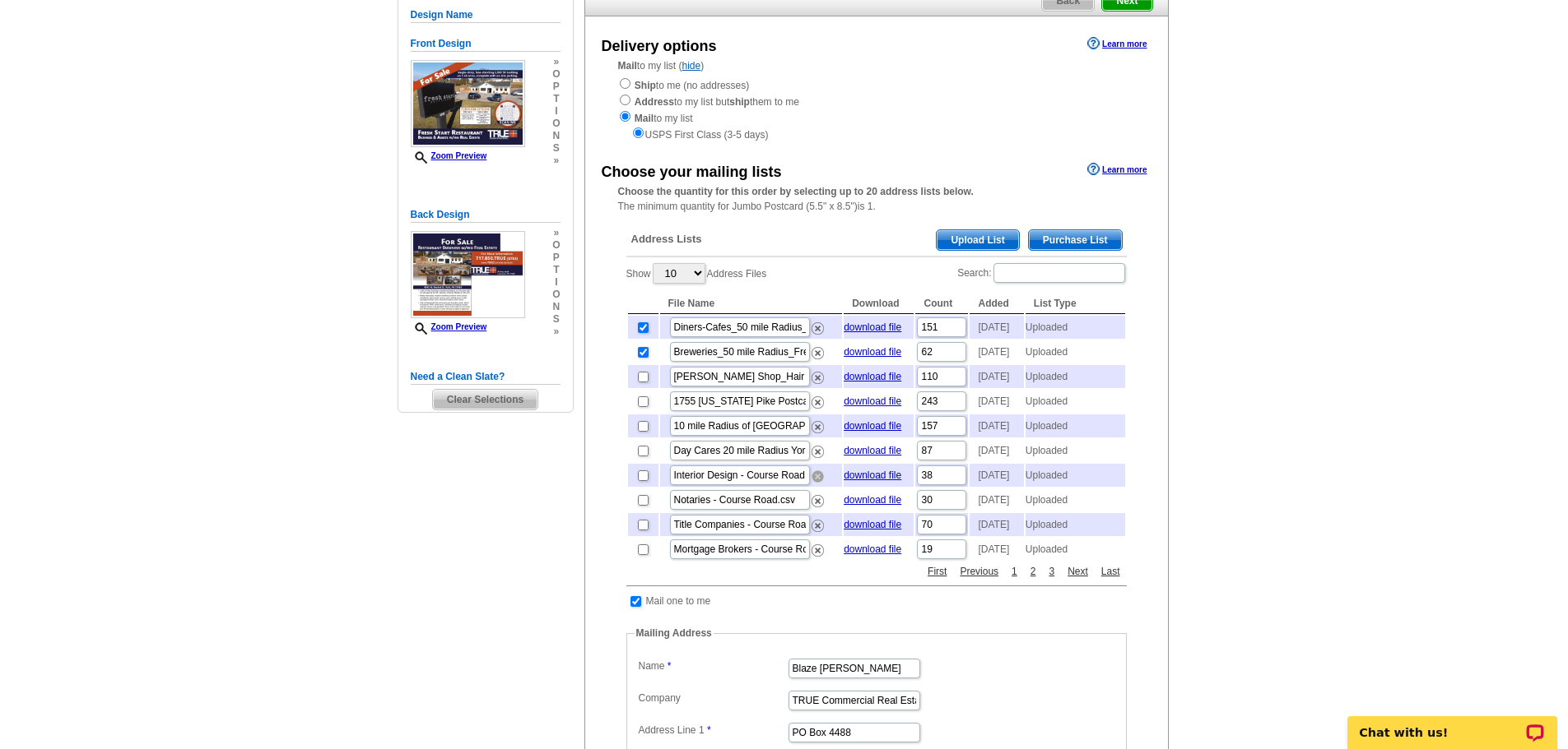
click at [816, 482] on img at bounding box center [817, 476] width 12 height 12
click at [819, 482] on img at bounding box center [817, 476] width 12 height 12
click at [815, 482] on img at bounding box center [817, 476] width 12 height 12
drag, startPoint x: 817, startPoint y: 550, endPoint x: 850, endPoint y: 67, distance: 484.1
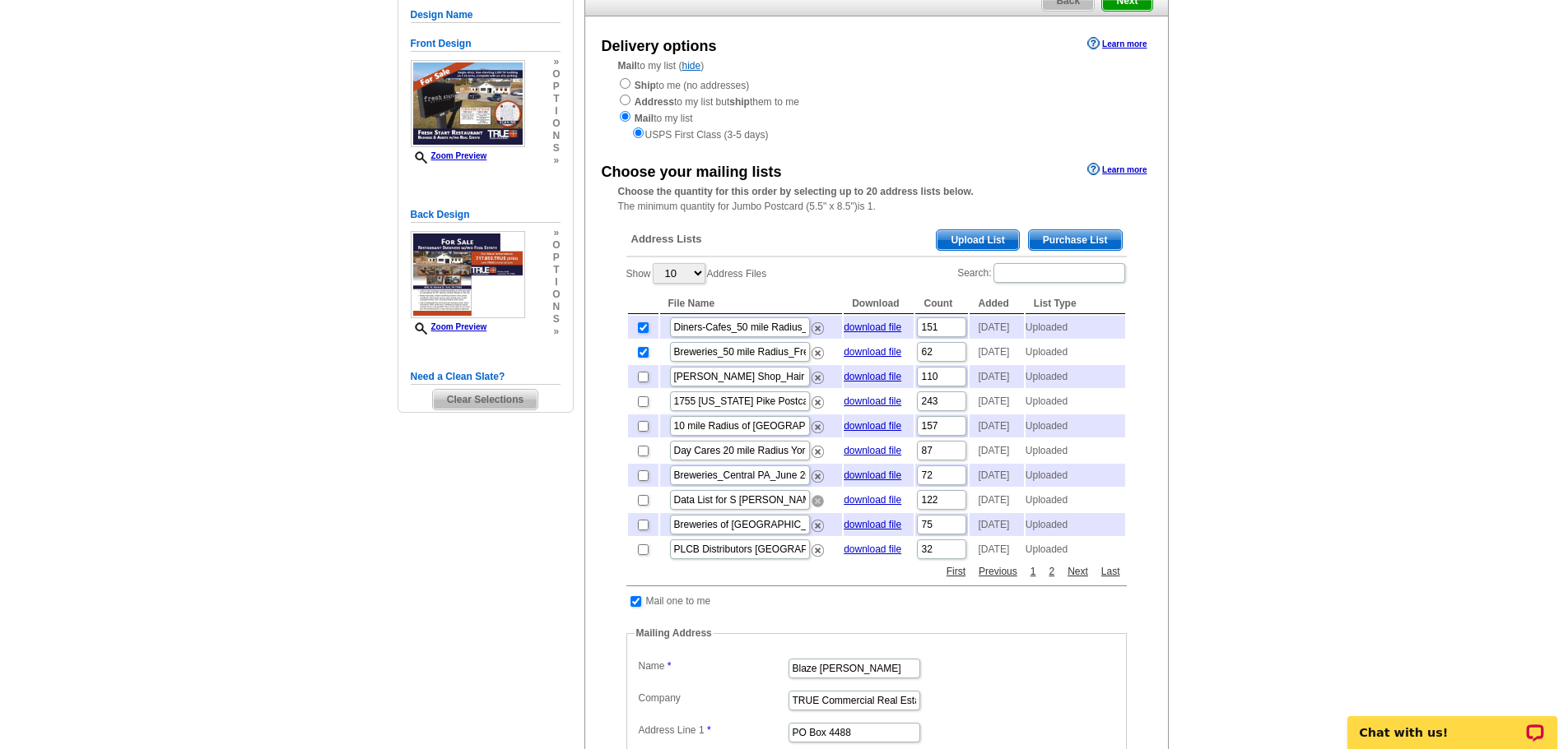
click at [817, 508] on img at bounding box center [817, 501] width 12 height 12
click at [816, 557] on img at bounding box center [817, 550] width 12 height 12
click at [692, 277] on select "5 10 25 50 100" at bounding box center [679, 273] width 53 height 21
select select "25"
click at [654, 265] on select "5 10 25 50 100" at bounding box center [679, 273] width 53 height 21
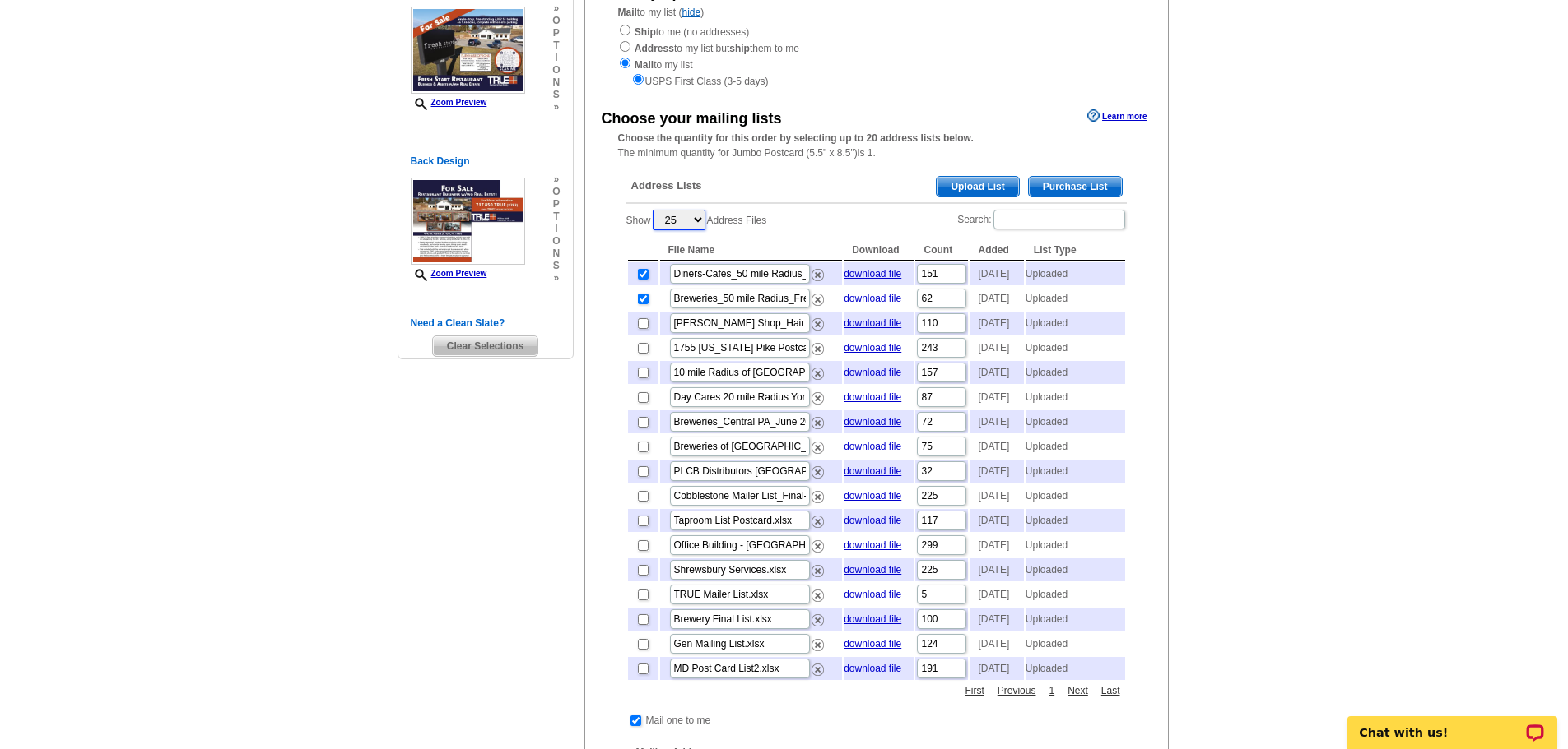
scroll to position [247, 0]
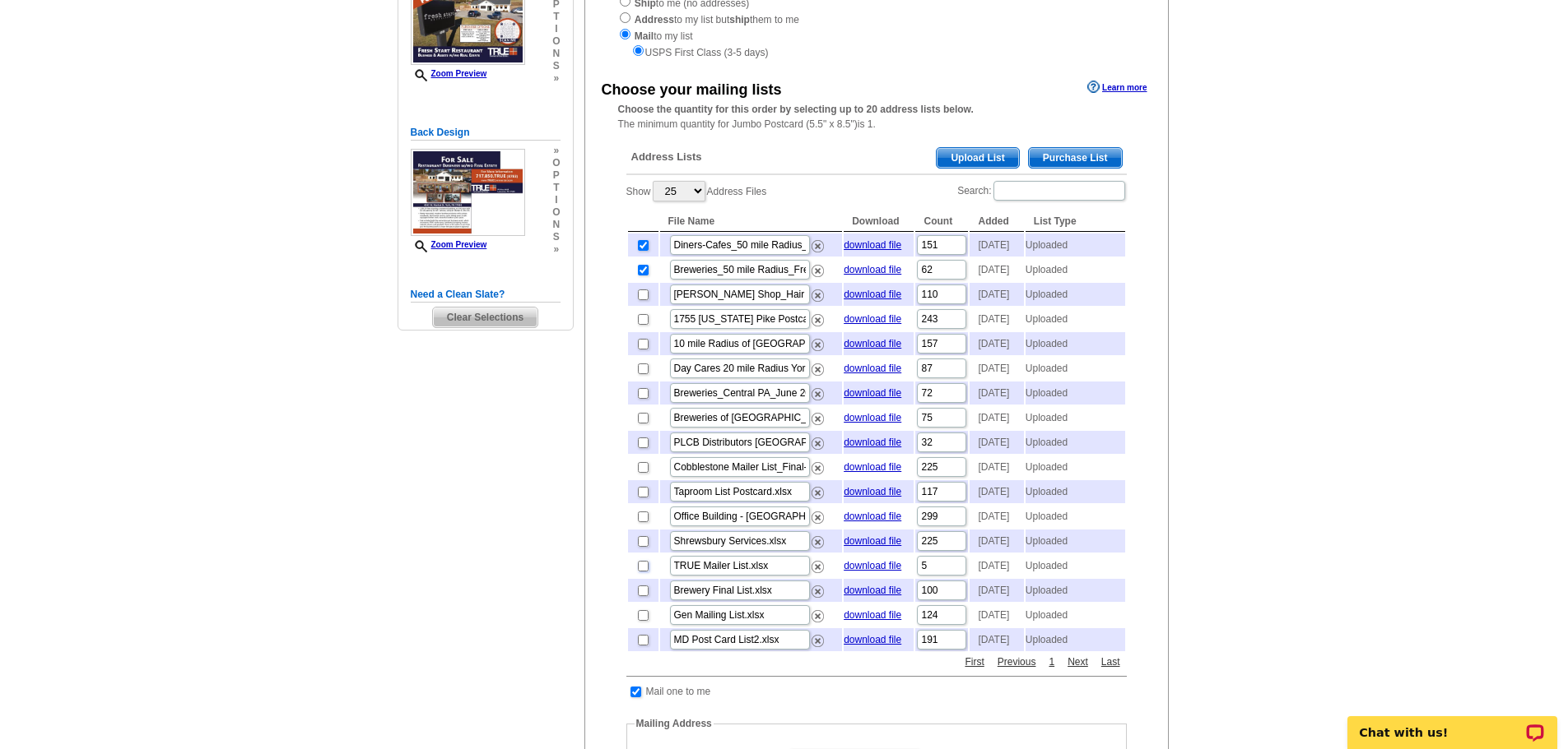
click at [644, 571] on input "checkbox" at bounding box center [643, 566] width 10 height 10
checkbox input "true"
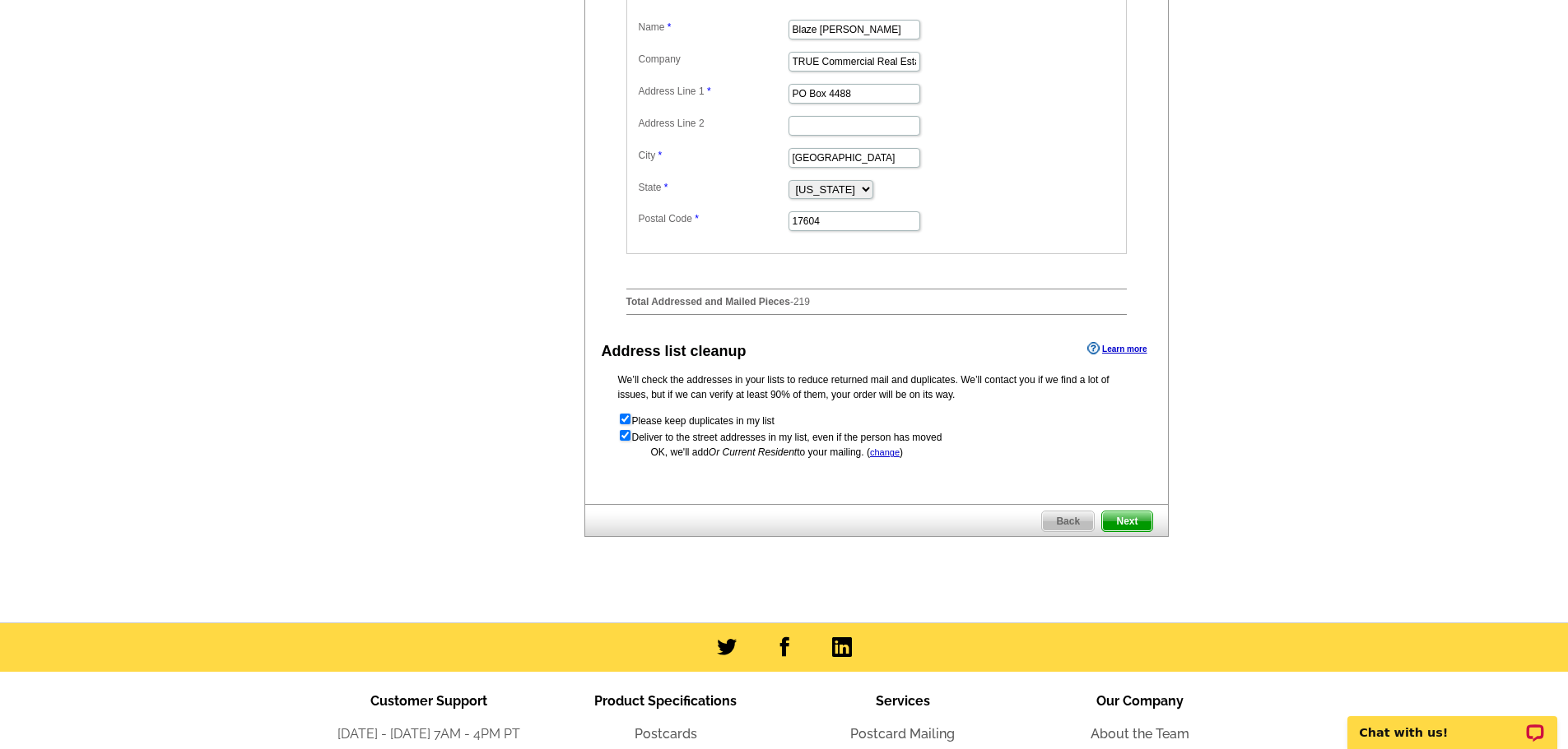
scroll to position [987, 0]
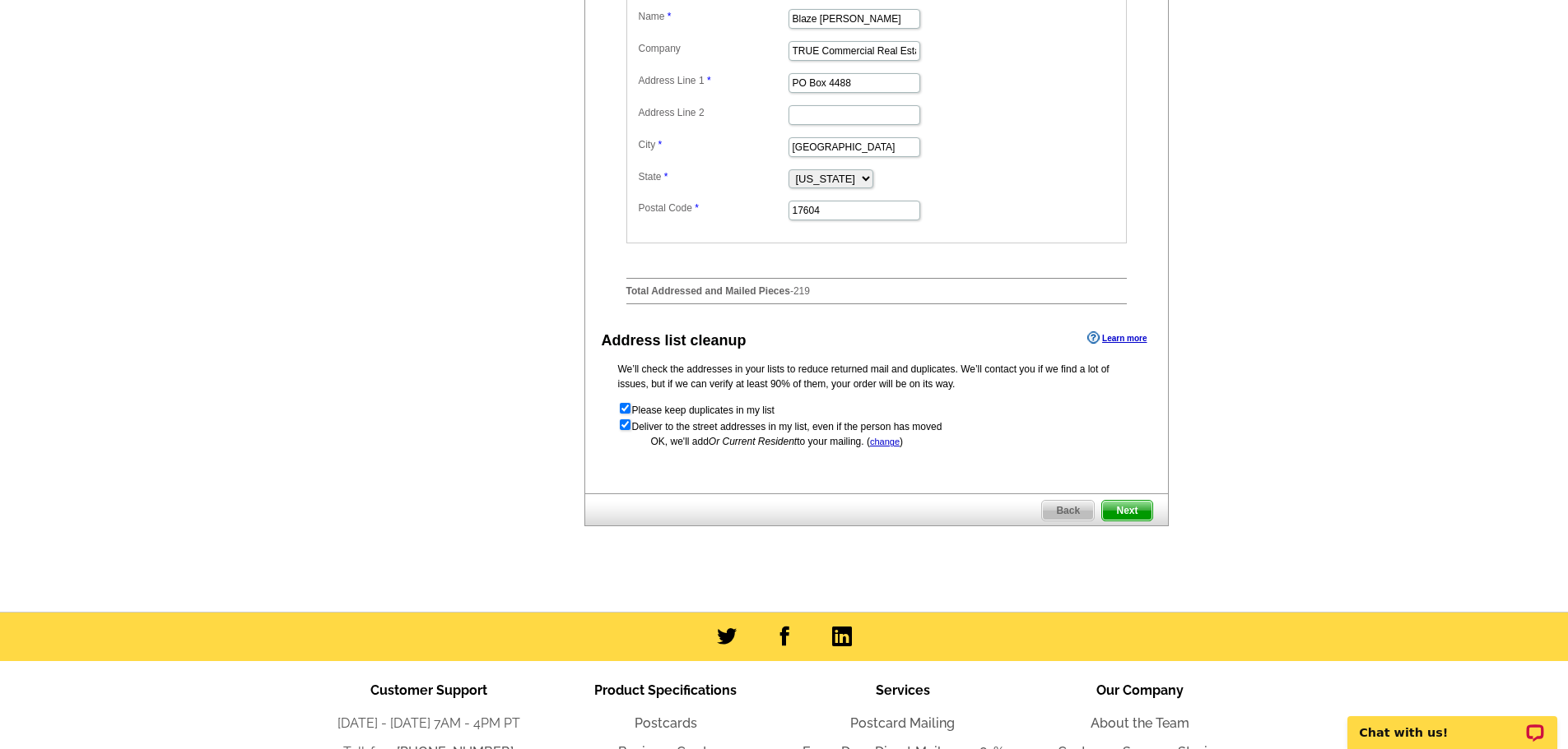
click at [1121, 520] on span "Next" at bounding box center [1126, 511] width 49 height 20
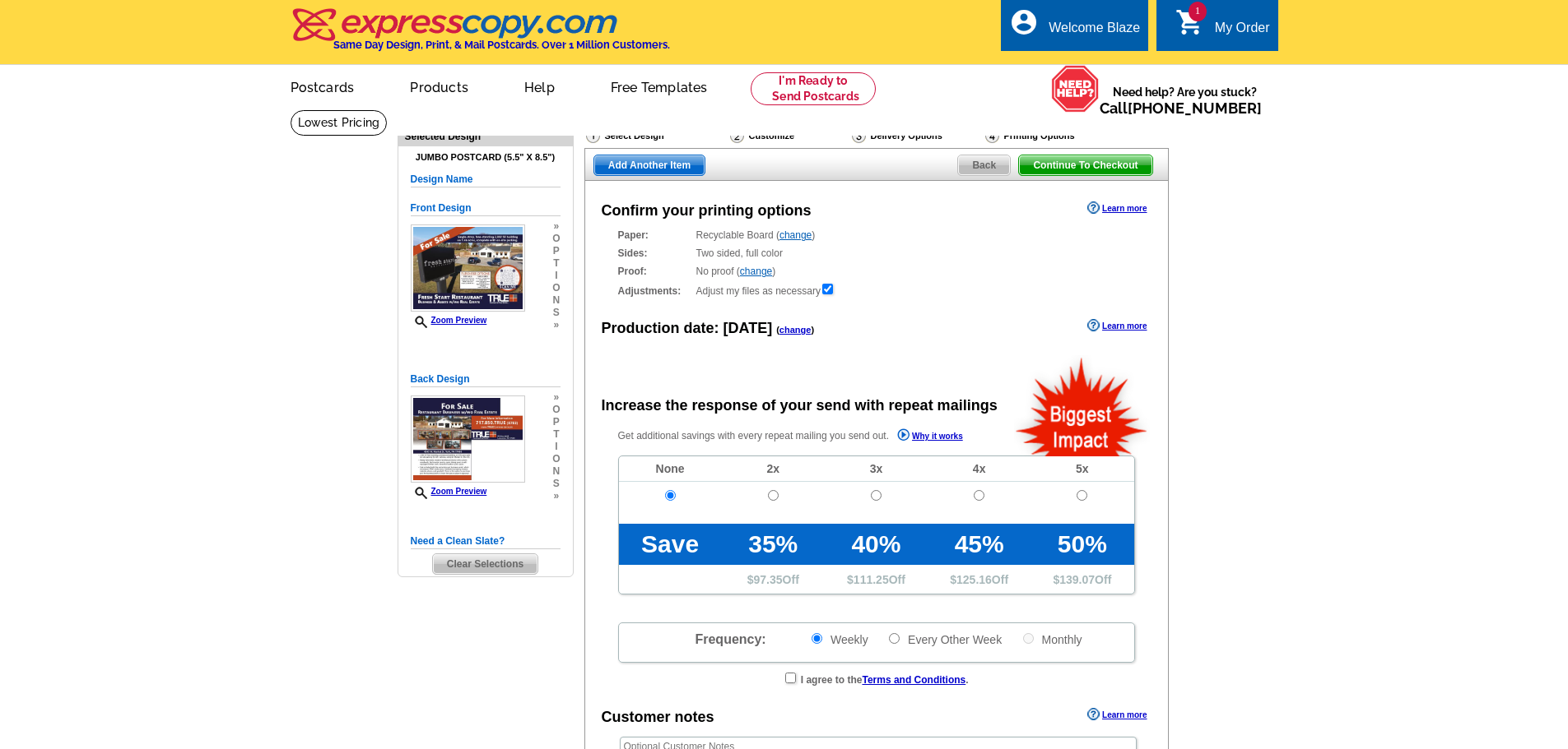
radio input "false"
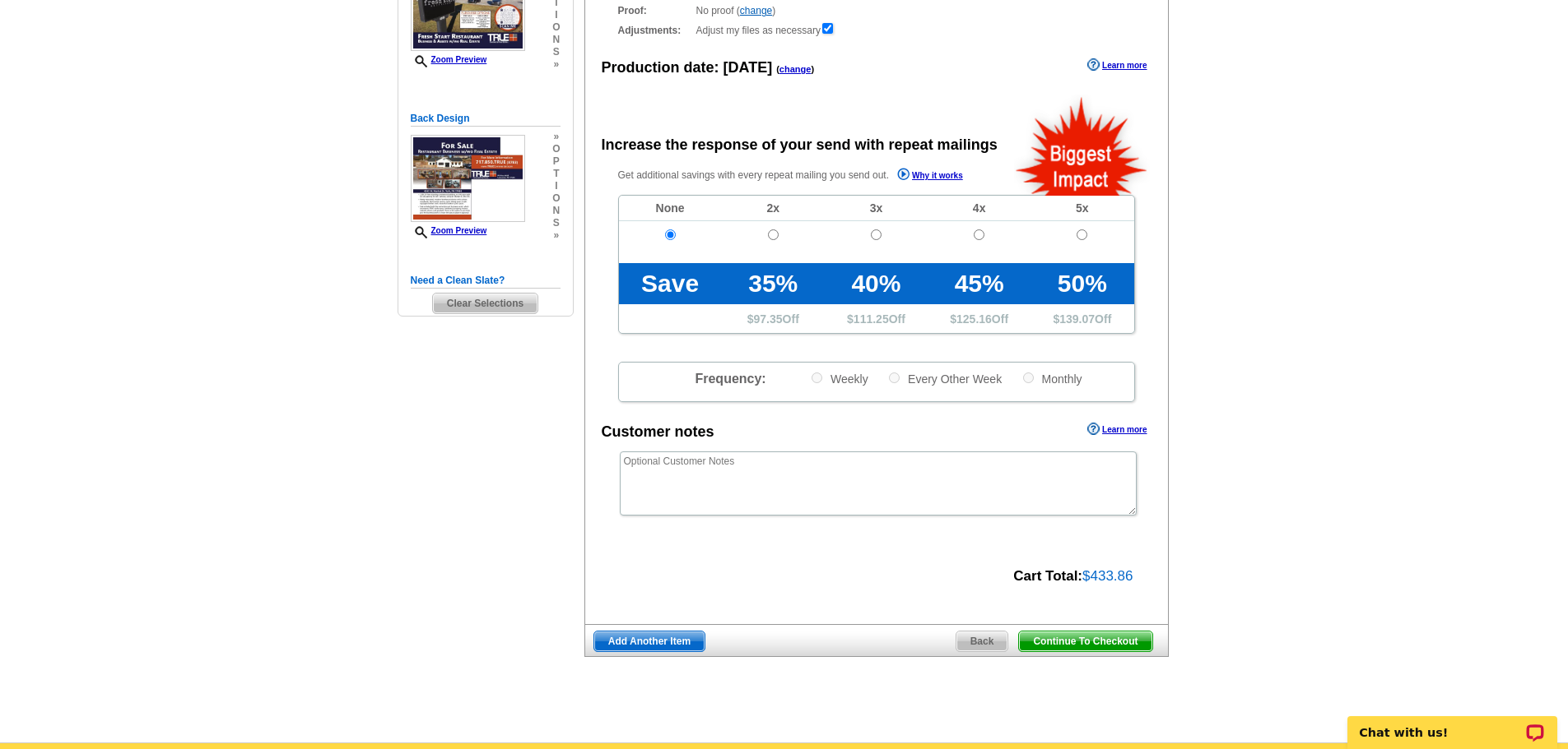
scroll to position [329, 0]
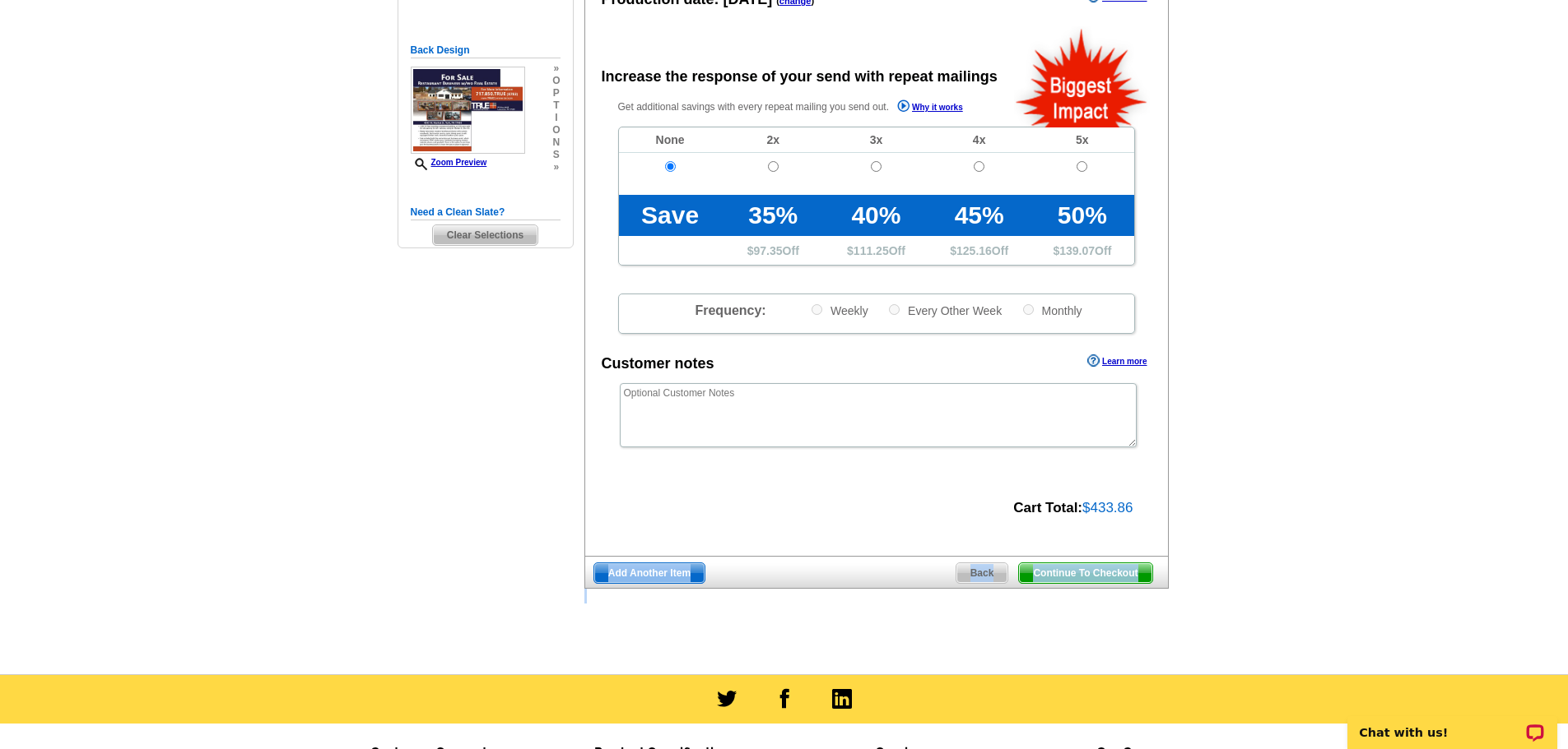
click at [1057, 636] on div "Need Help? call 800-260-5887, chat with support, or have our designers make som…" at bounding box center [784, 220] width 790 height 880
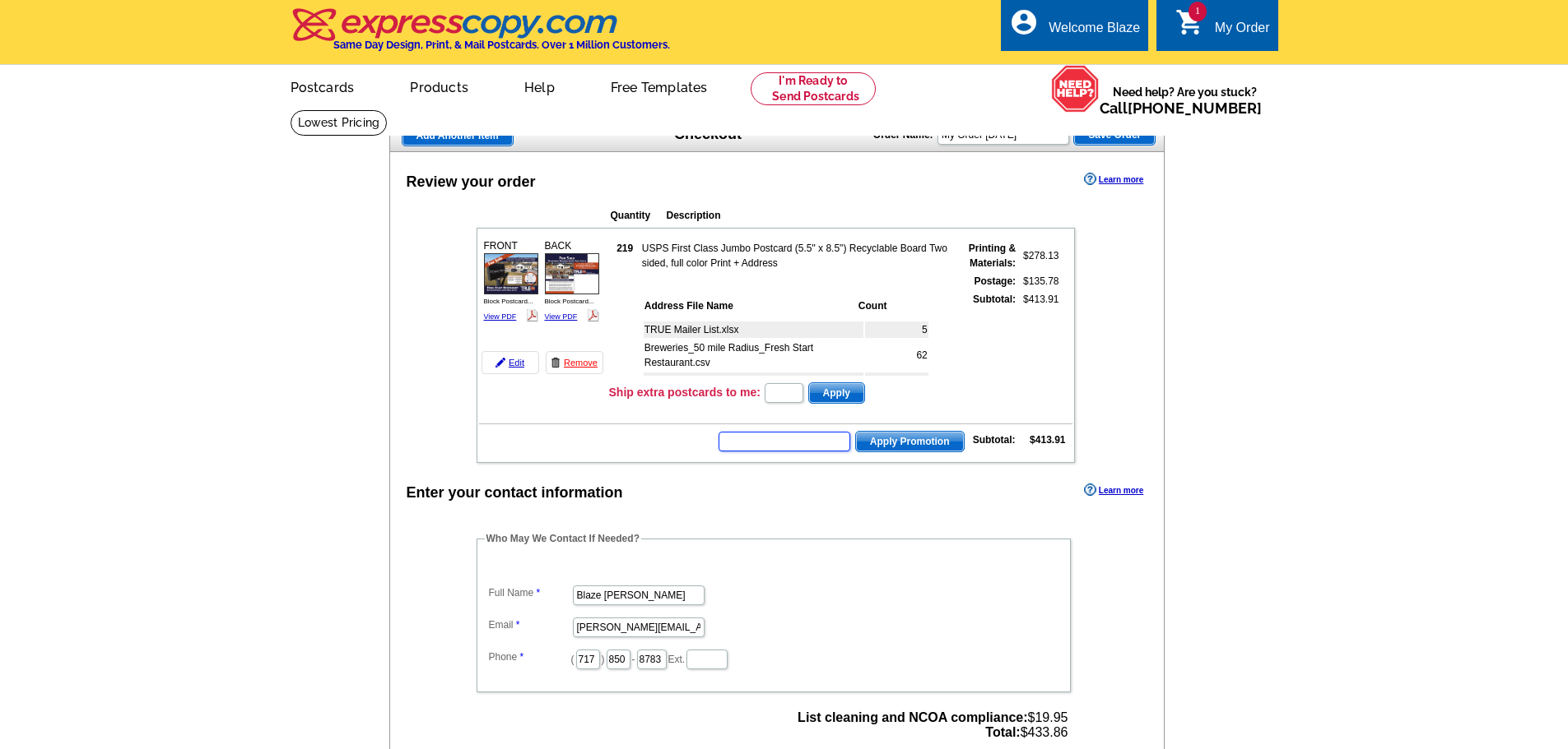
click at [785, 434] on input "text" at bounding box center [784, 442] width 132 height 20
click at [780, 444] on input "text" at bounding box center [784, 442] width 132 height 20
click at [748, 444] on input "text" at bounding box center [784, 442] width 132 height 20
click at [748, 443] on input "text" at bounding box center [784, 442] width 132 height 20
type input "E3025"
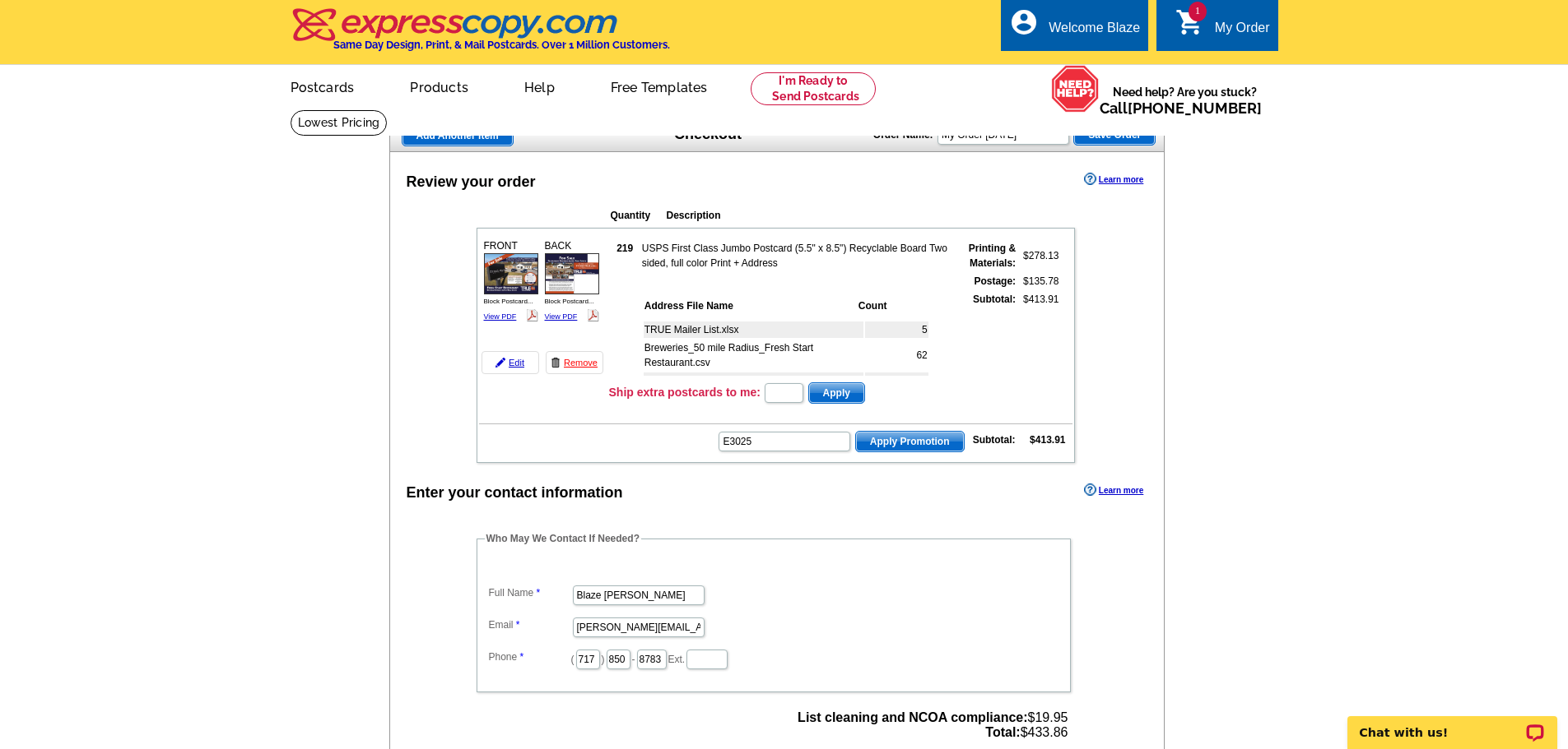
click at [917, 444] on span "Apply Promotion" at bounding box center [909, 442] width 108 height 20
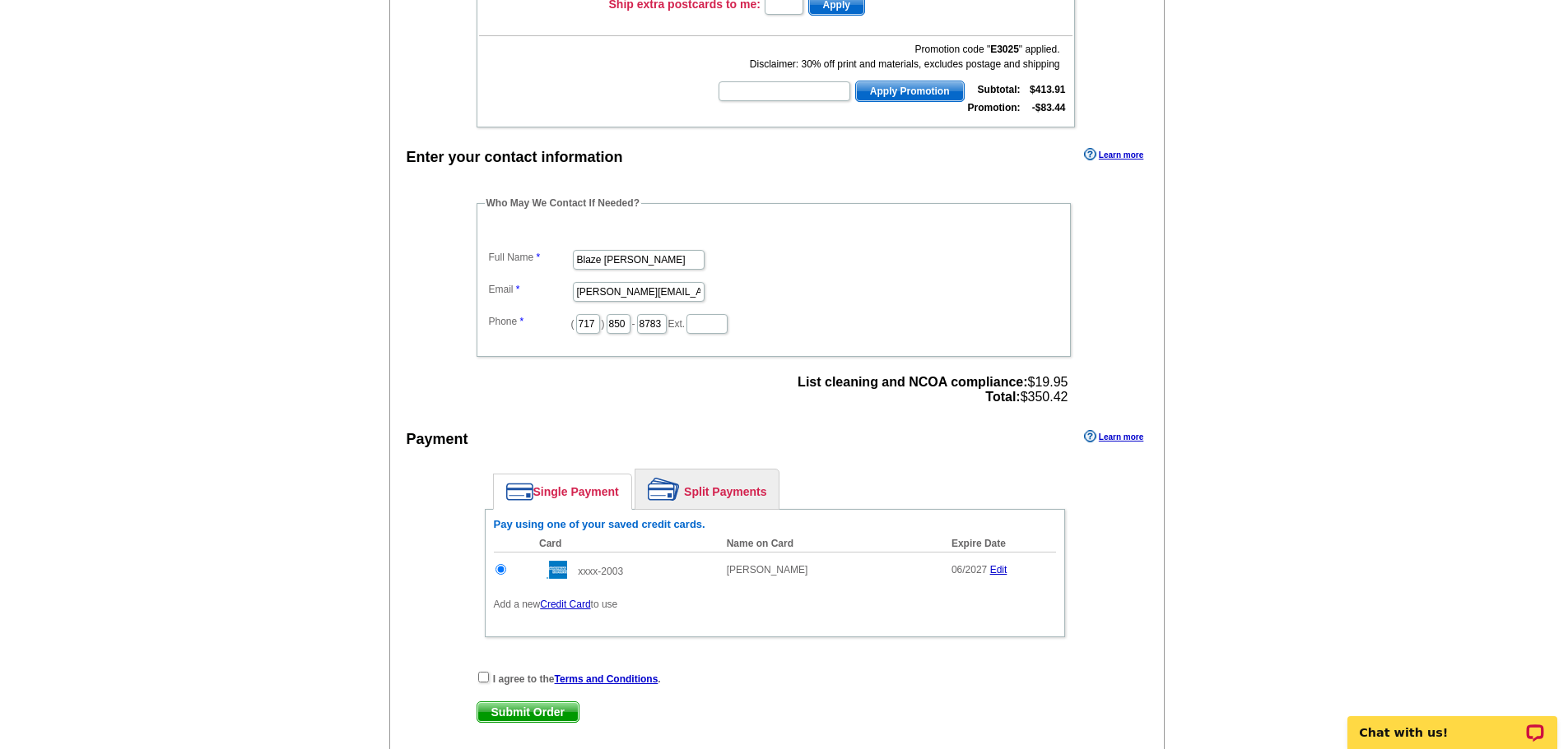
scroll to position [411, 0]
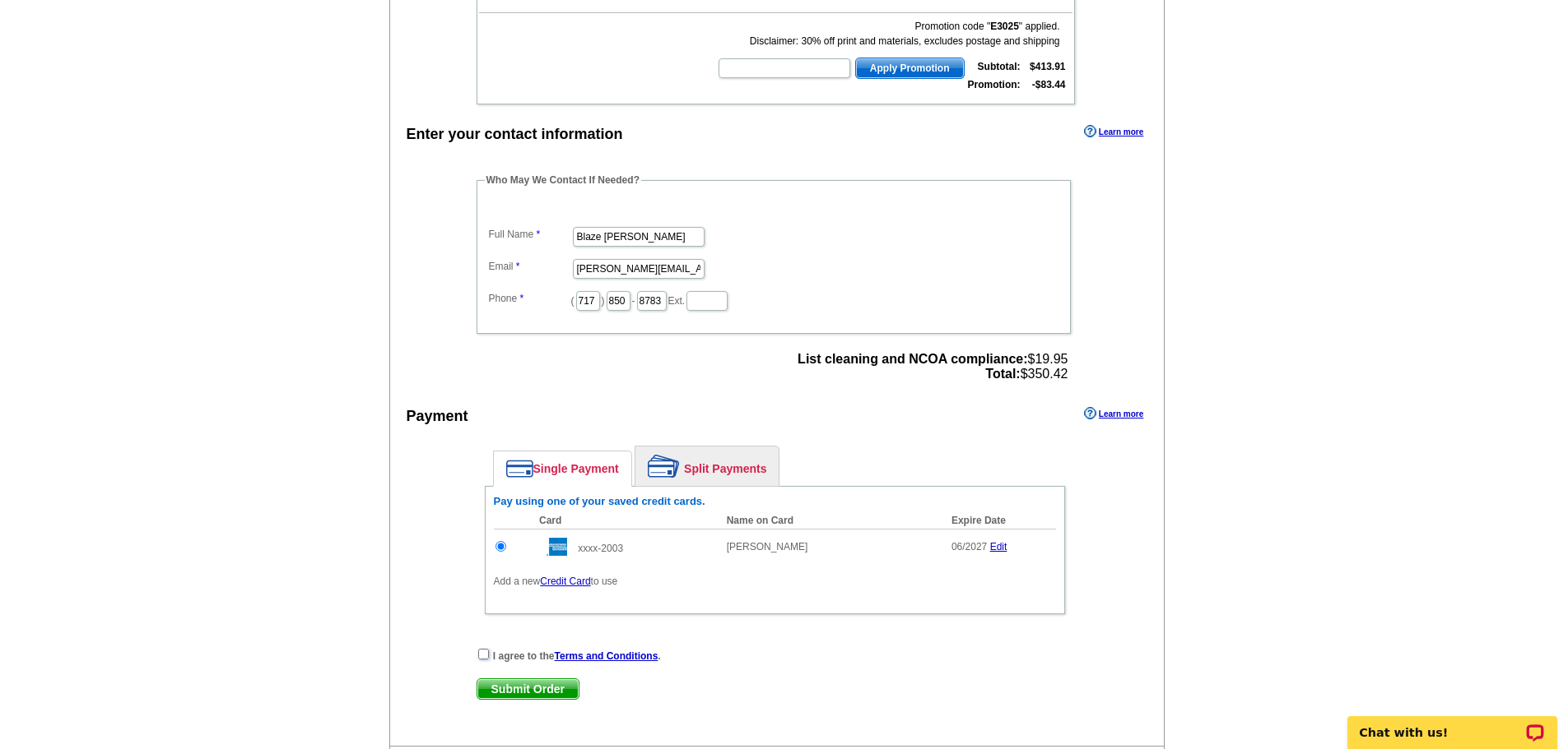
click at [483, 654] on input "checkbox" at bounding box center [483, 653] width 10 height 10
checkbox input "true"
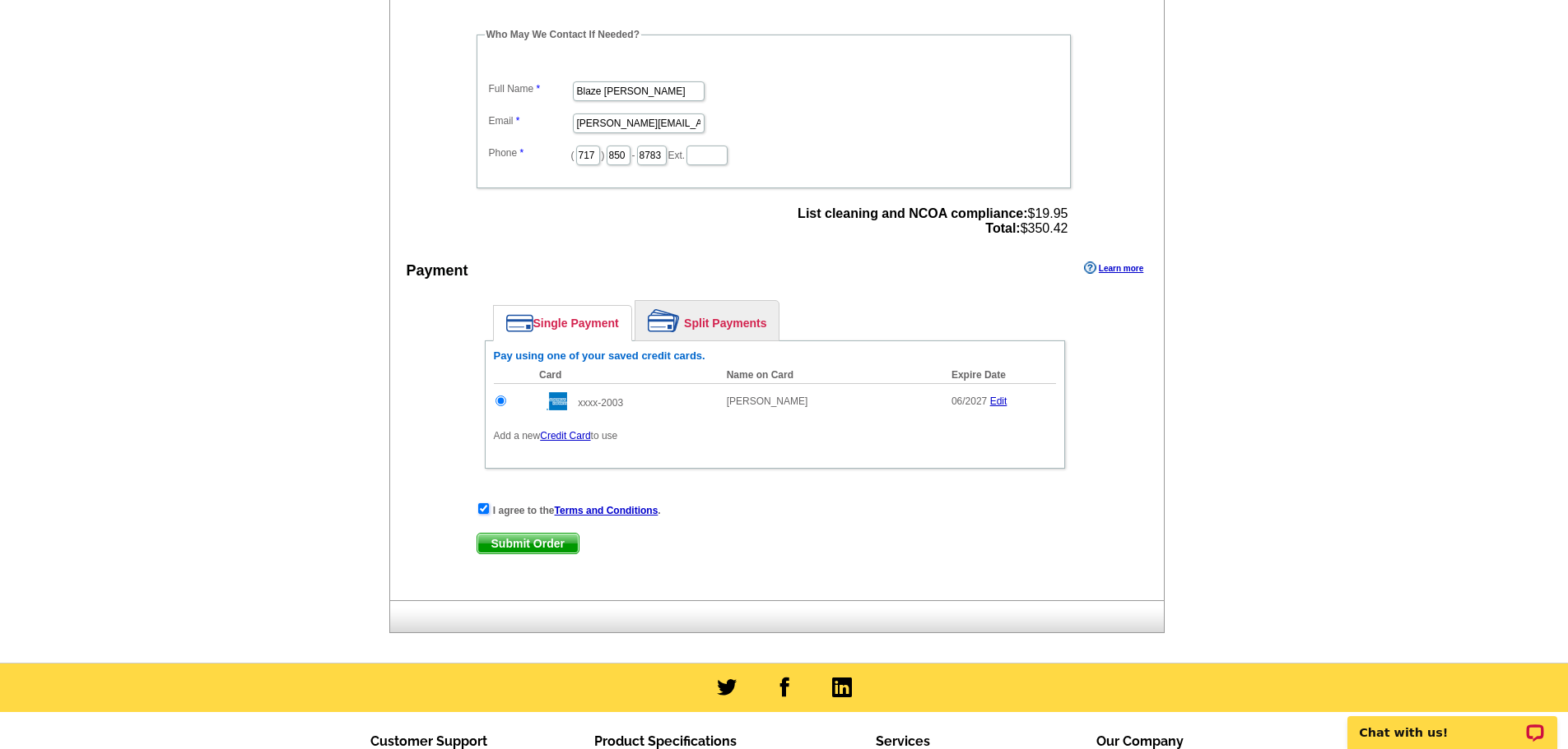
scroll to position [576, 0]
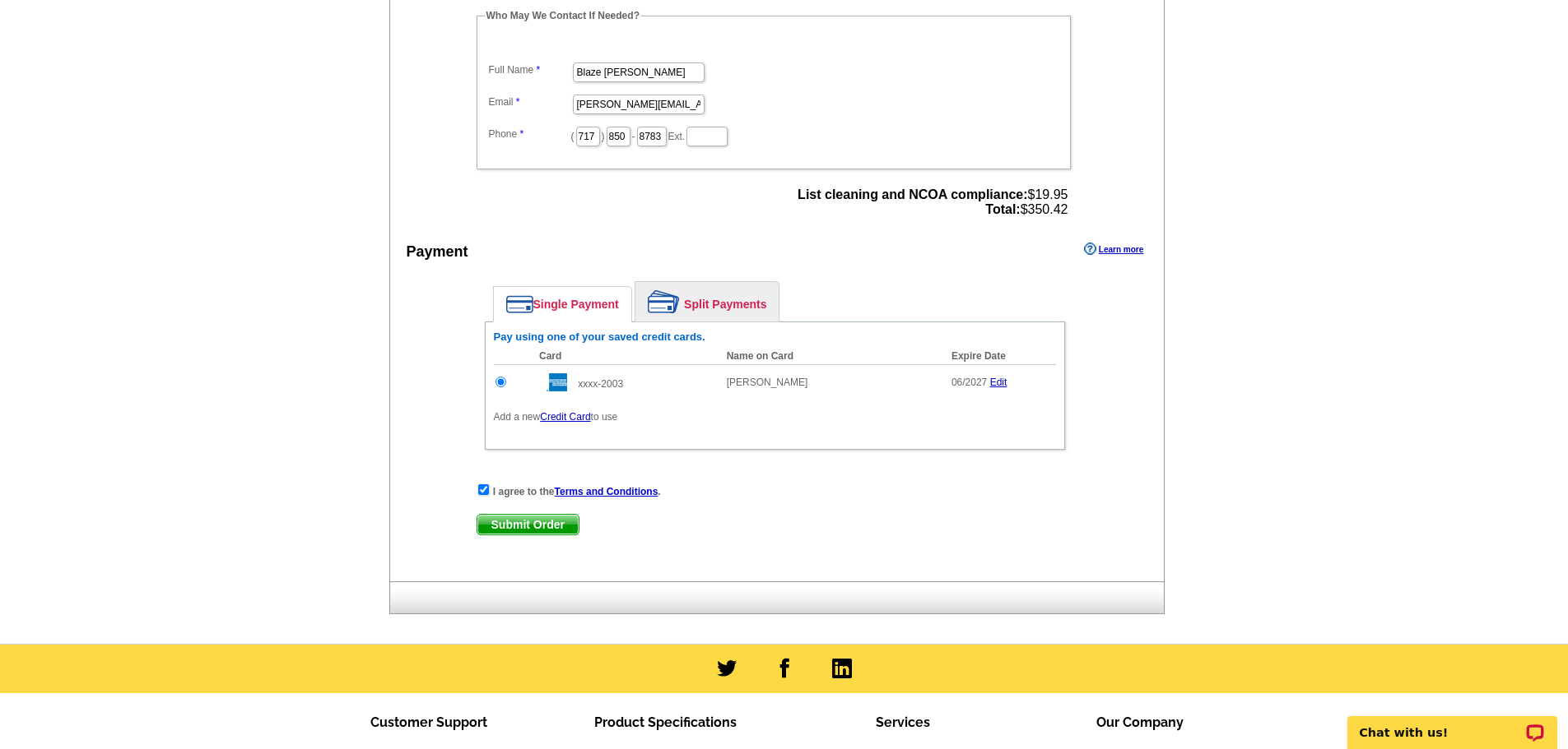
click at [542, 524] on span "Submit Order" at bounding box center [527, 524] width 101 height 20
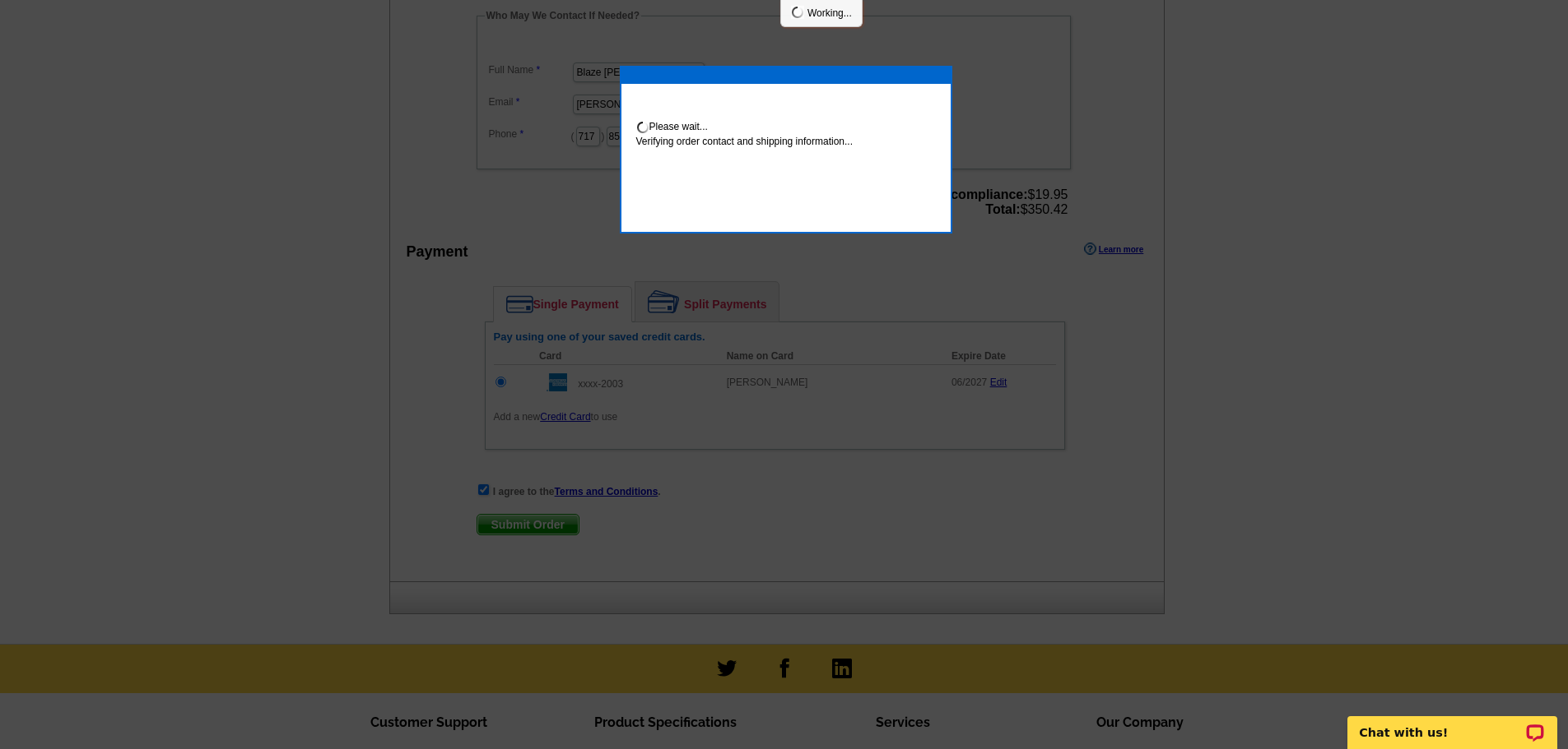
scroll to position [569, 0]
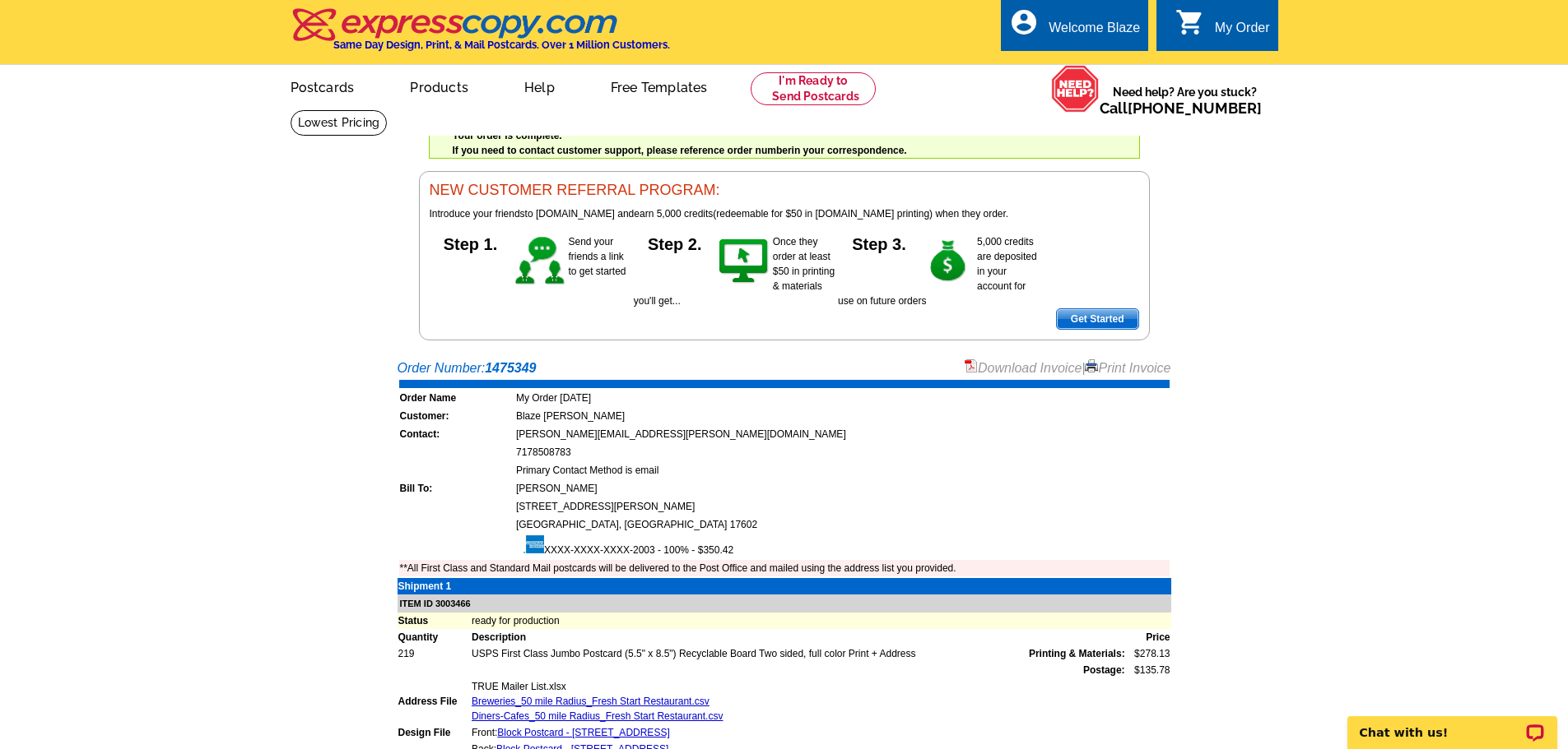
click at [724, 689] on tbody "Shipment 1 ITEM ID 3003466 Status ready for production Quantity Description Pri…" at bounding box center [784, 684] width 773 height 213
click at [1339, 263] on div "Welcome back Blaze My Account Logout local_phone Same Day Design, Print, & Mail…" at bounding box center [784, 170] width 1568 height 340
click at [1050, 369] on link "Download Invoice" at bounding box center [1022, 368] width 116 height 14
click at [1332, 233] on div "Welcome back Blaze My Account Logout local_phone Same Day Design, Print, & Mail…" at bounding box center [784, 170] width 1568 height 340
